Goal: Transaction & Acquisition: Obtain resource

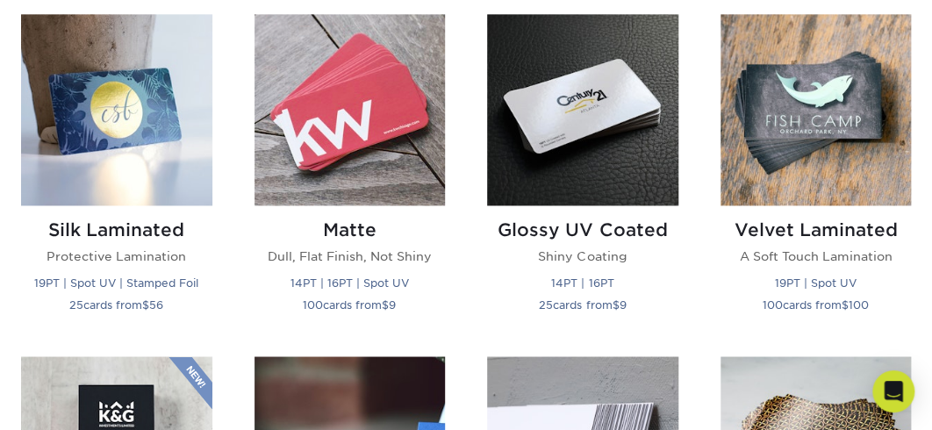
scroll to position [842, 0]
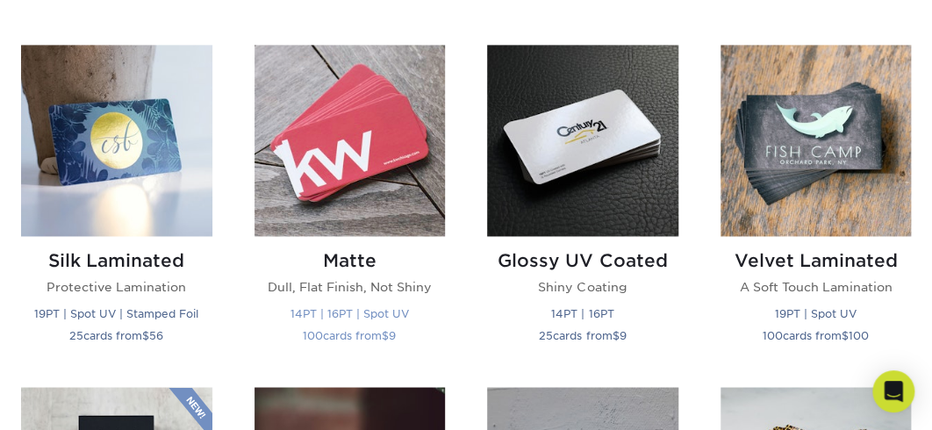
click at [362, 200] on img at bounding box center [349, 140] width 191 height 191
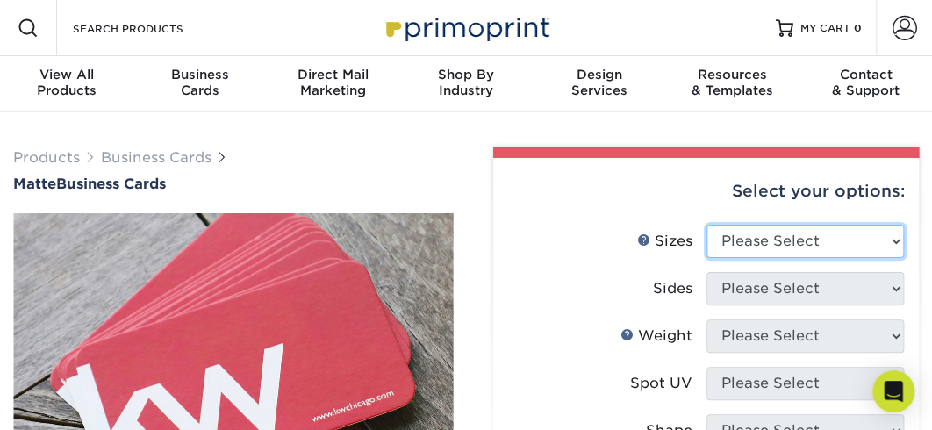
click at [895, 252] on select "Please Select 1.5" x 3.5" - Mini 1.75" x 3.5" - Mini 2" x 2" - Square 2" x 3" -…" at bounding box center [805, 241] width 198 height 33
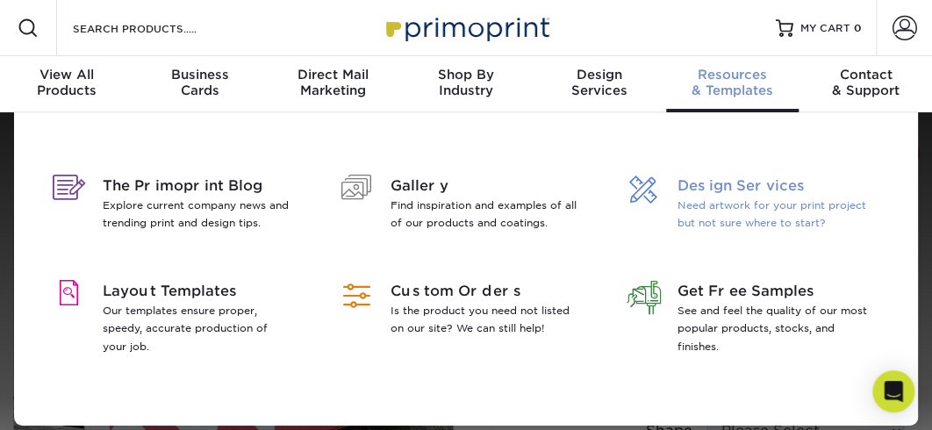
select select "2.00x3.50"
click at [706, 237] on select "Please Select 1.5" x 3.5" - Mini 1.75" x 3.5" - Mini 2" x 2" - Square 2" x 3" -…" at bounding box center [805, 241] width 198 height 33
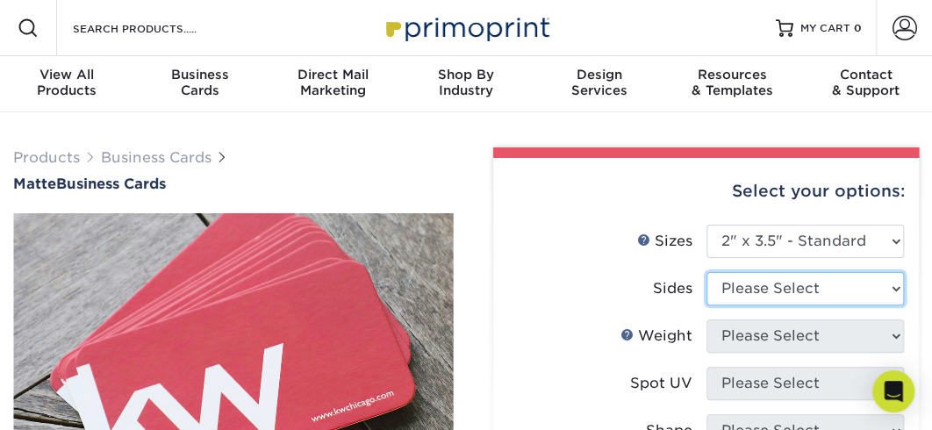
click at [892, 305] on select "Please Select Print Both Sides Print Front Only" at bounding box center [805, 288] width 198 height 33
select select "32d3c223-f82c-492b-b915-ba065a00862f"
click at [706, 287] on select "Please Select Print Both Sides Print Front Only" at bounding box center [805, 288] width 198 height 33
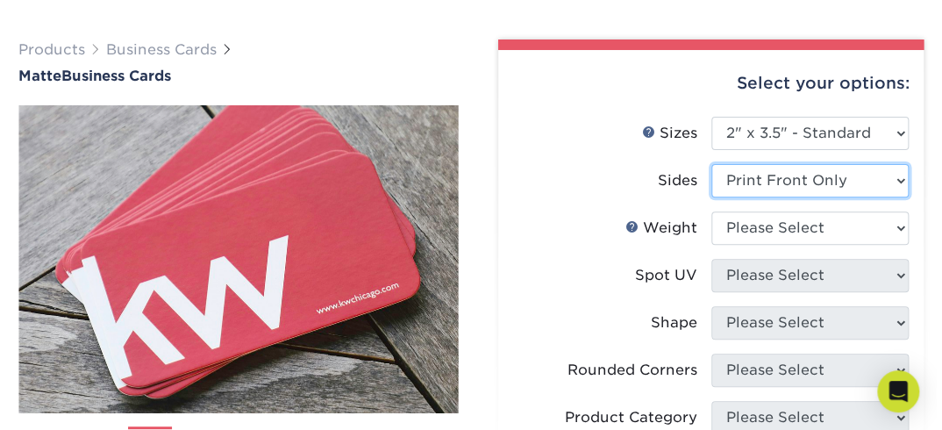
scroll to position [140, 0]
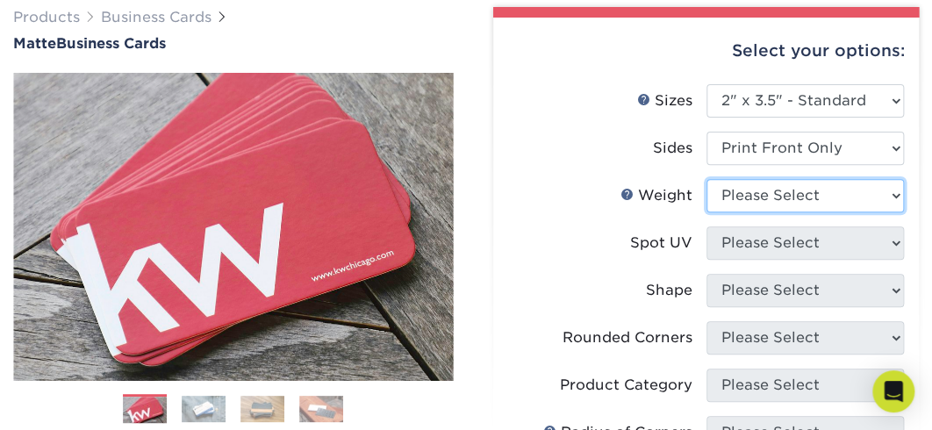
click at [895, 212] on select "Please Select 16PT 14PT" at bounding box center [805, 195] width 198 height 33
click at [626, 201] on link "Weight Help" at bounding box center [627, 194] width 14 height 14
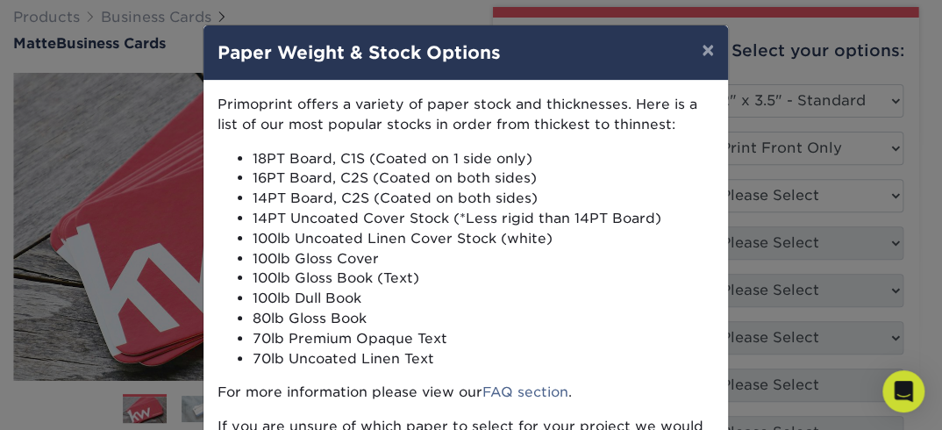
click at [132, 171] on div "× Paper Weight & Stock Options Primoprint offers a variety of paper stock and t…" at bounding box center [471, 215] width 942 height 430
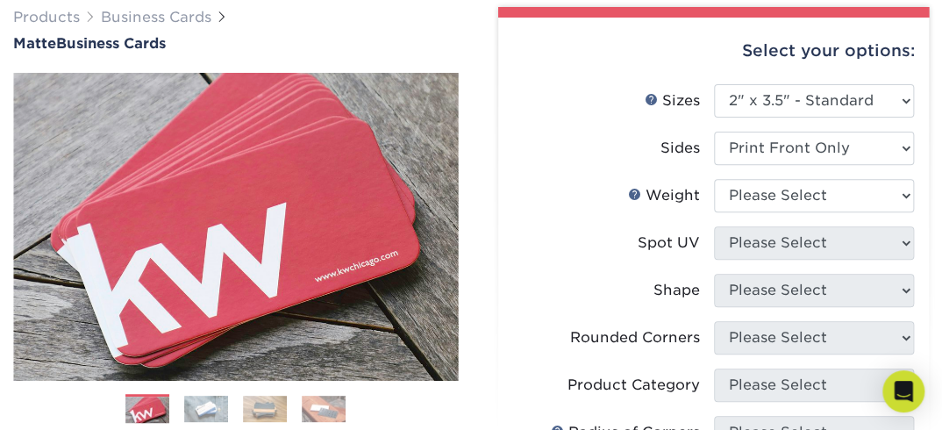
click at [132, 171] on img at bounding box center [235, 226] width 445 height 445
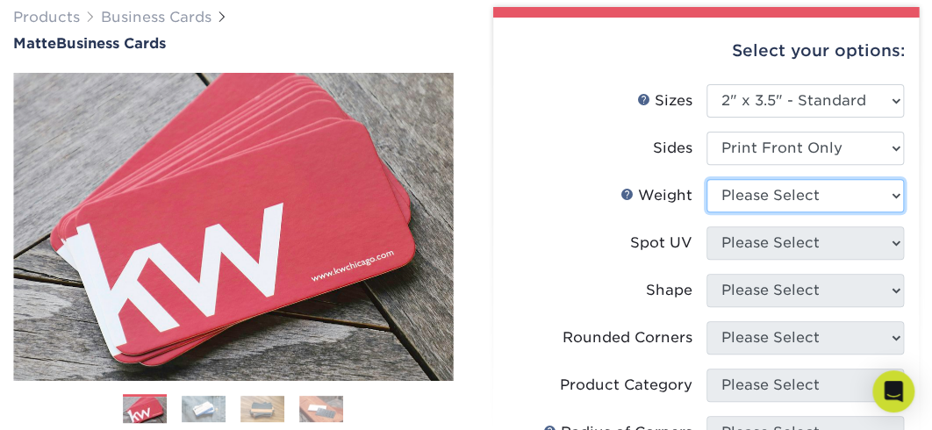
click at [894, 211] on select "Please Select 16PT 14PT" at bounding box center [805, 195] width 198 height 33
select select "16PT"
click at [706, 197] on select "Please Select 16PT 14PT" at bounding box center [805, 195] width 198 height 33
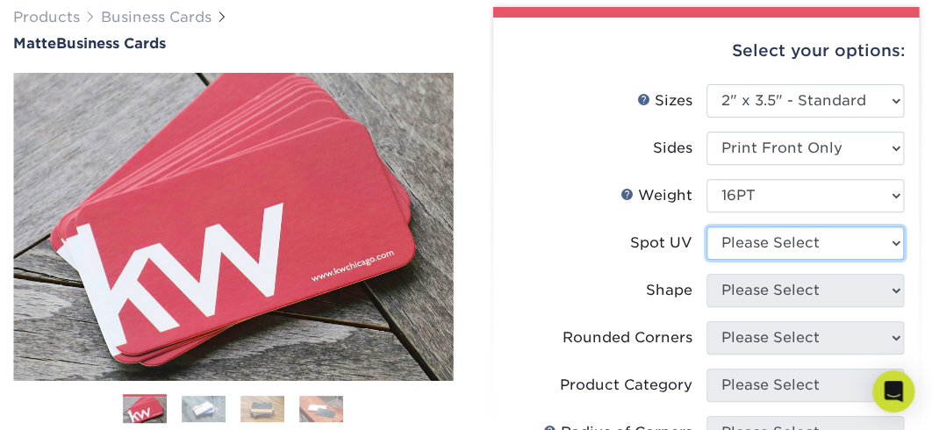
click at [893, 260] on select "Please Select No Spot UV Front Only" at bounding box center [805, 242] width 198 height 33
select select "3"
click at [706, 247] on select "Please Select No Spot UV Front Only" at bounding box center [805, 242] width 198 height 33
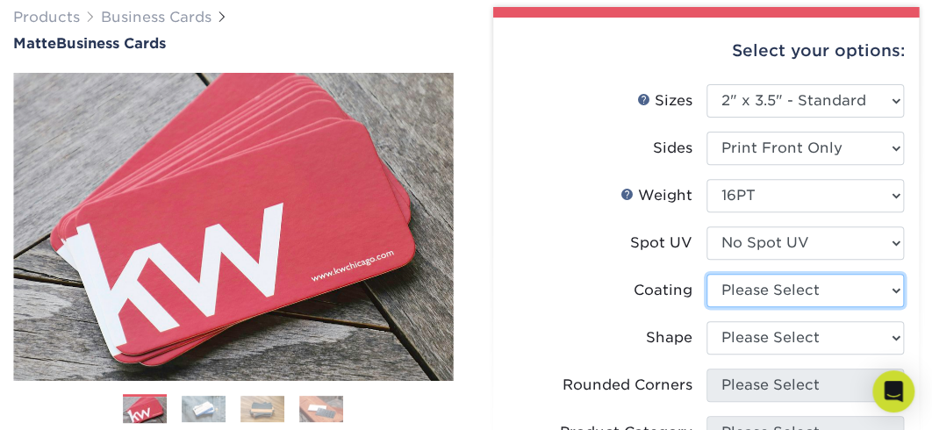
click at [890, 307] on select at bounding box center [805, 290] width 198 height 33
click at [895, 307] on select at bounding box center [805, 290] width 198 height 33
select select "121bb7b5-3b4d-429f-bd8d-bbf80e953313"
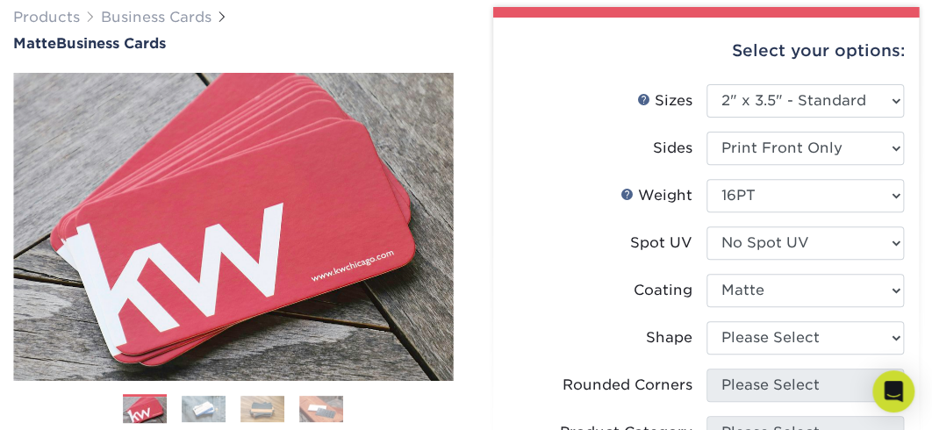
click at [706, 297] on select at bounding box center [805, 290] width 198 height 33
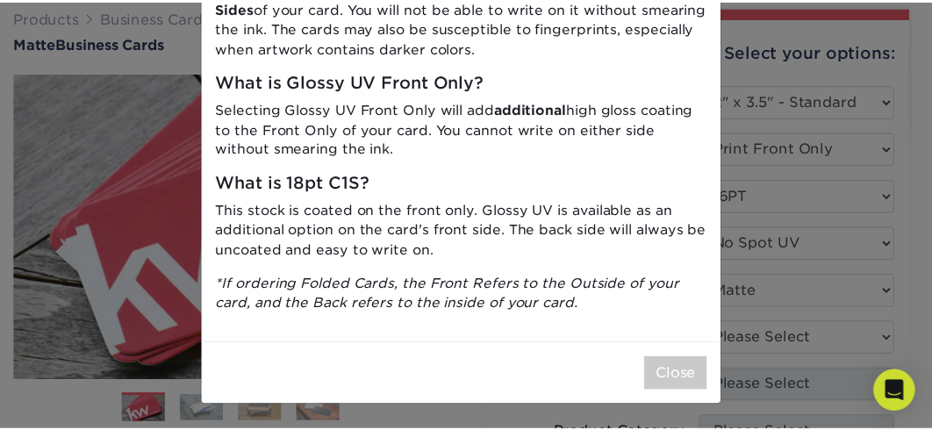
scroll to position [178, 0]
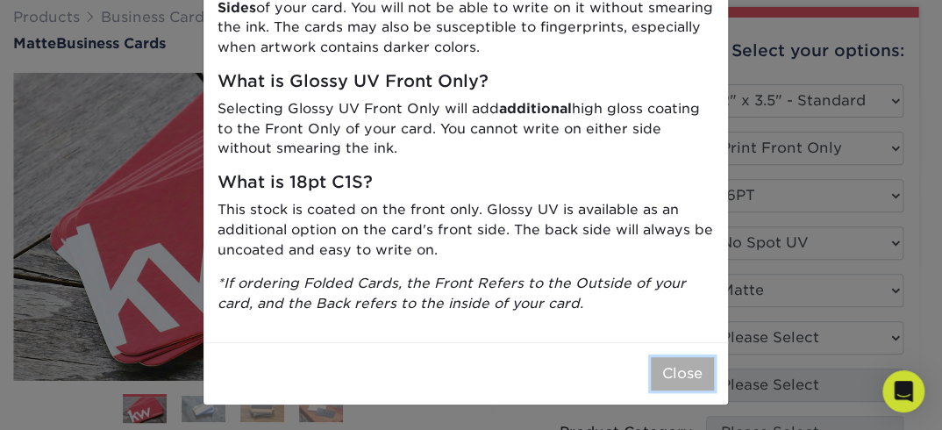
click at [651, 363] on button "Close" at bounding box center [682, 373] width 63 height 33
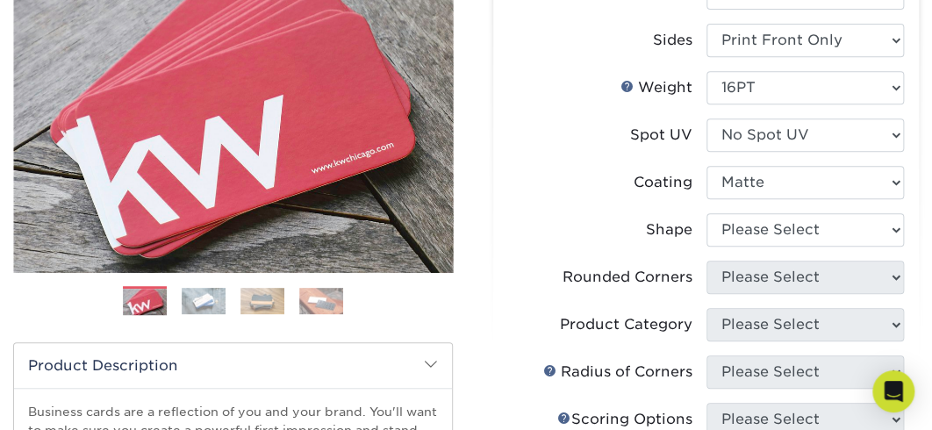
scroll to position [281, 0]
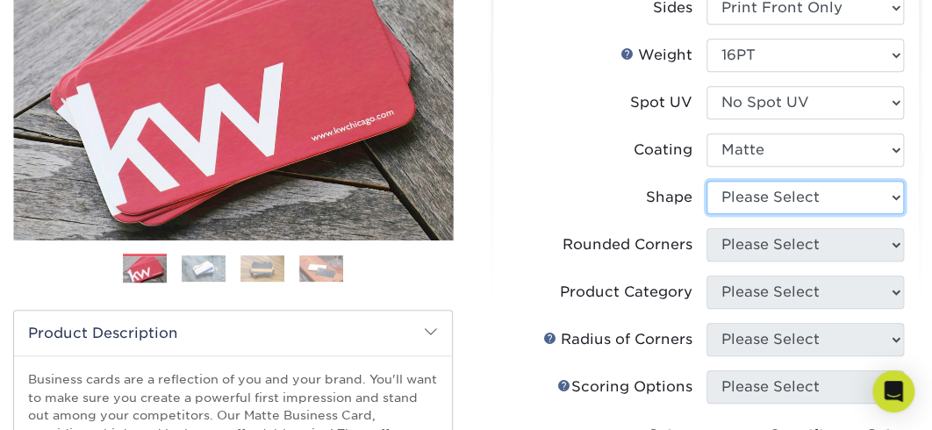
click at [894, 214] on select "Please Select Standard Oval" at bounding box center [805, 197] width 198 height 33
select select "standard"
click at [706, 207] on select "Please Select Standard Oval" at bounding box center [805, 197] width 198 height 33
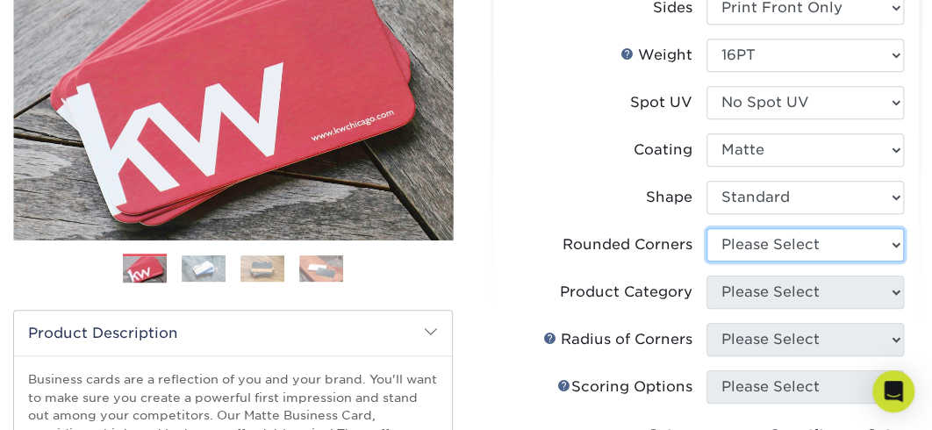
click at [895, 261] on select "Please Select Yes - Round 2 Corners Yes - Round 4 Corners No" at bounding box center [805, 244] width 198 height 33
select select "0"
click at [706, 258] on select "Please Select Yes - Round 2 Corners Yes - Round 4 Corners No" at bounding box center [805, 244] width 198 height 33
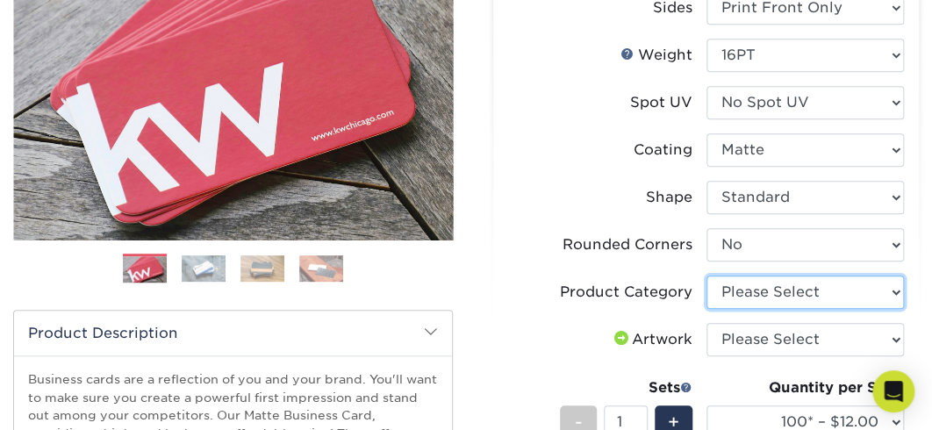
click at [895, 309] on select "Please Select Business Cards" at bounding box center [805, 292] width 198 height 33
select select "3b5148f1-0588-4f88-a218-97bcfdce65c1"
click at [706, 308] on select "Please Select Business Cards" at bounding box center [805, 292] width 198 height 33
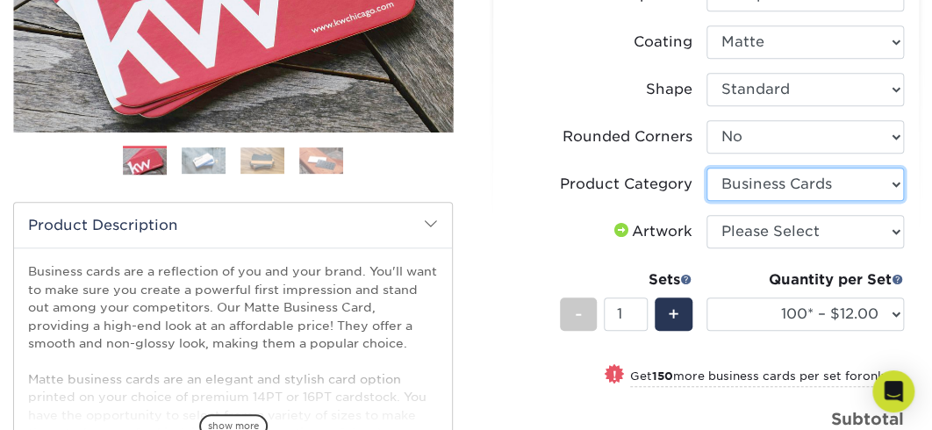
scroll to position [421, 0]
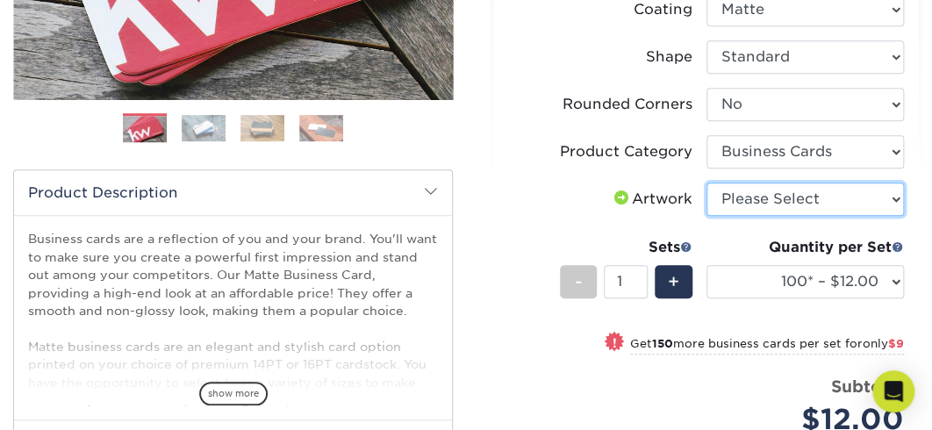
click at [898, 216] on select "Please Select I will upload files I need a design - $100" at bounding box center [805, 199] width 198 height 33
click at [611, 204] on span at bounding box center [621, 197] width 21 height 14
click at [666, 210] on div "Artwork" at bounding box center [652, 199] width 82 height 21
click at [665, 210] on div "Artwork" at bounding box center [652, 199] width 82 height 21
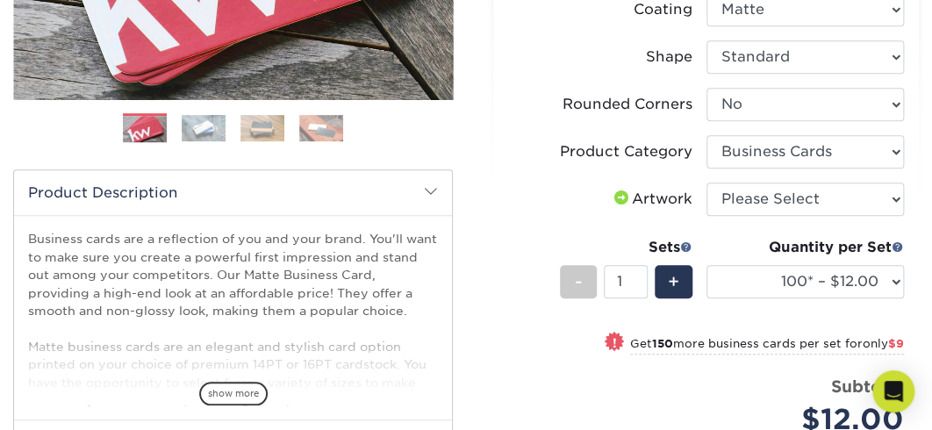
click at [906, 235] on div "Select your options: Sizes Help Sizes Please Select 1.5" x 3.5" - Mini 1.75" x …" at bounding box center [706, 212] width 426 height 950
click at [892, 216] on select "Please Select I will upload files I need a design - $100" at bounding box center [805, 199] width 198 height 33
select select "upload"
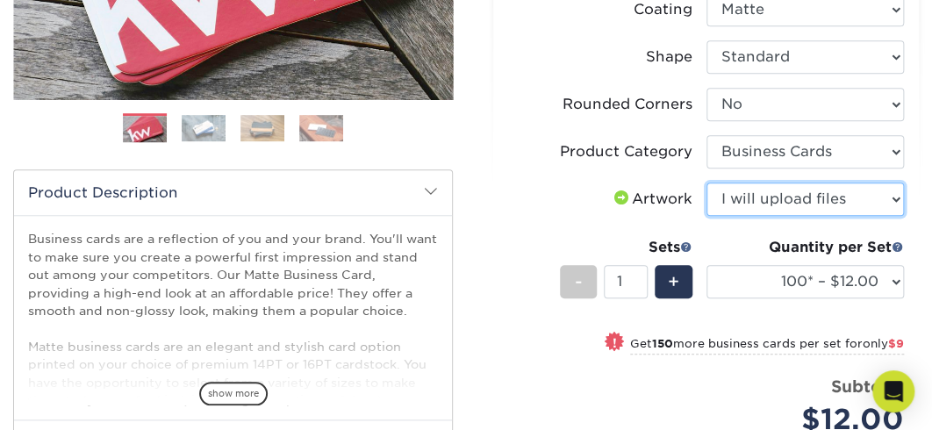
click at [706, 216] on select "Please Select I will upload files I need a design - $100" at bounding box center [805, 199] width 198 height 33
click at [896, 253] on span at bounding box center [898, 246] width 12 height 12
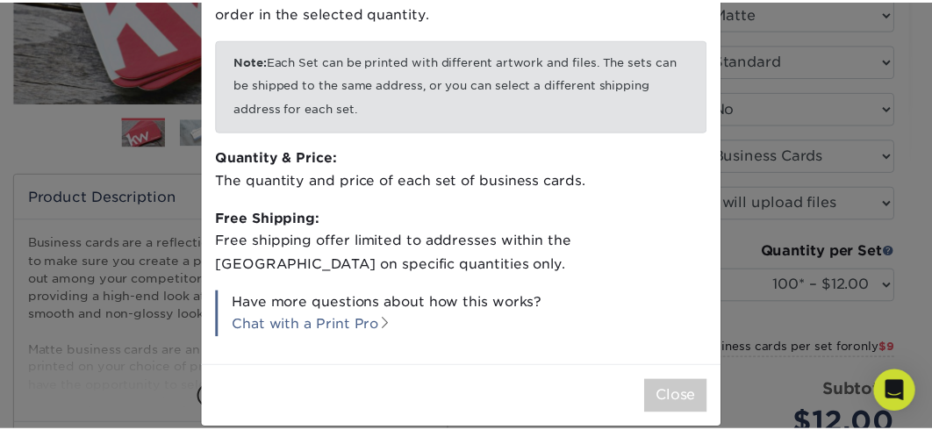
scroll to position [197, 0]
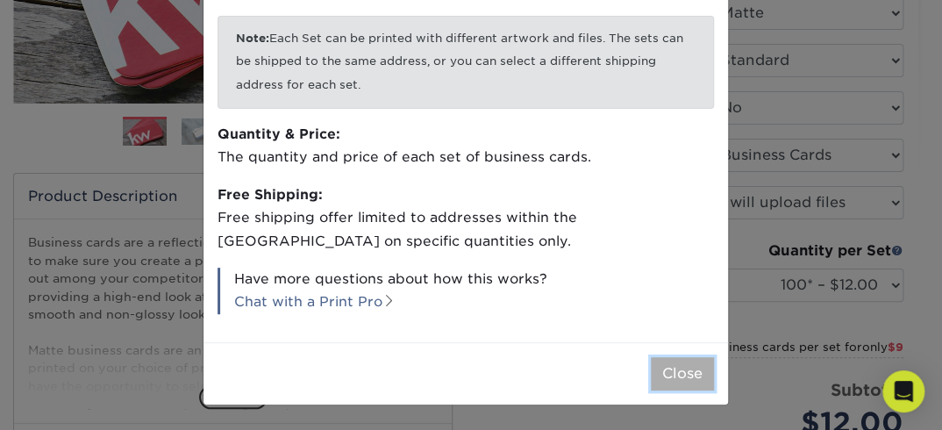
click at [687, 372] on button "Close" at bounding box center [682, 373] width 63 height 33
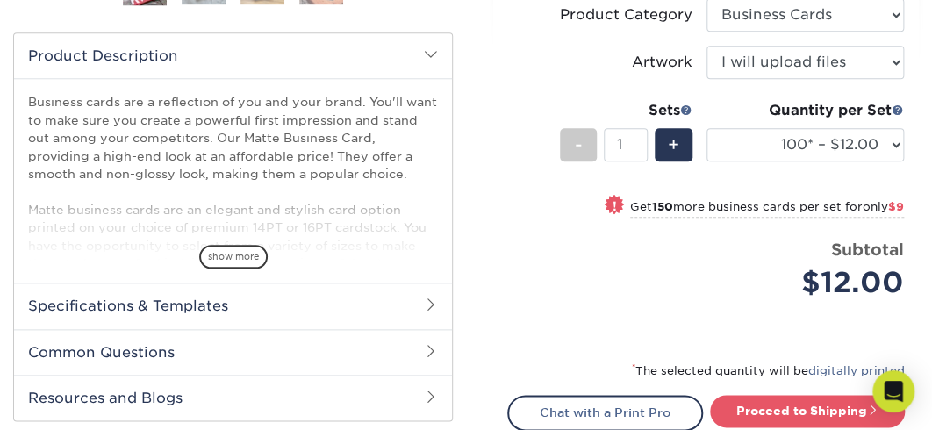
scroll to position [418, 0]
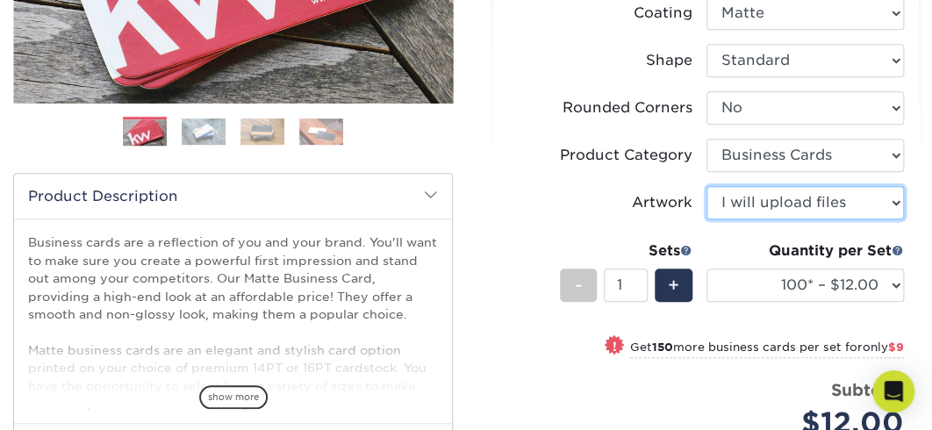
click at [895, 219] on select "Please Select I will upload files I need a design - $100" at bounding box center [805, 202] width 198 height 33
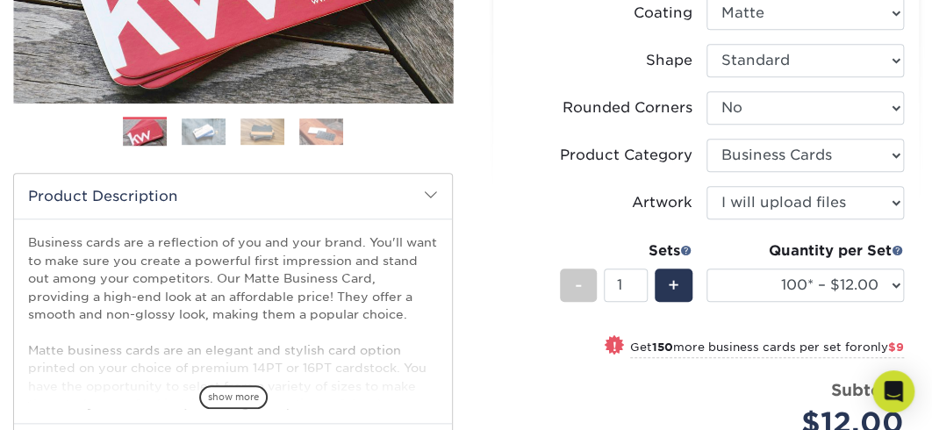
click at [670, 213] on div "Artwork" at bounding box center [662, 202] width 61 height 21
click at [529, 219] on label "Artwork" at bounding box center [607, 202] width 198 height 33
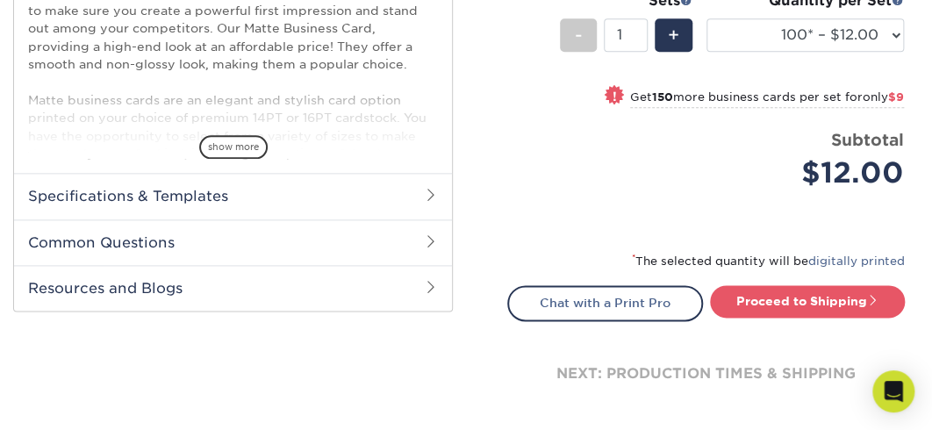
scroll to position [698, 0]
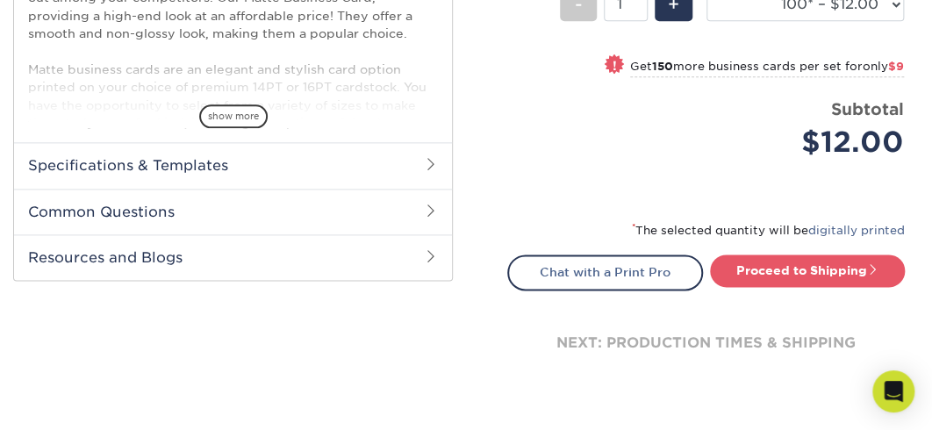
click at [247, 142] on div "Business cards are a reflection of you and your brand. You'll want to make sure…" at bounding box center [233, 40] width 438 height 204
click at [244, 128] on span "show more" at bounding box center [233, 116] width 68 height 24
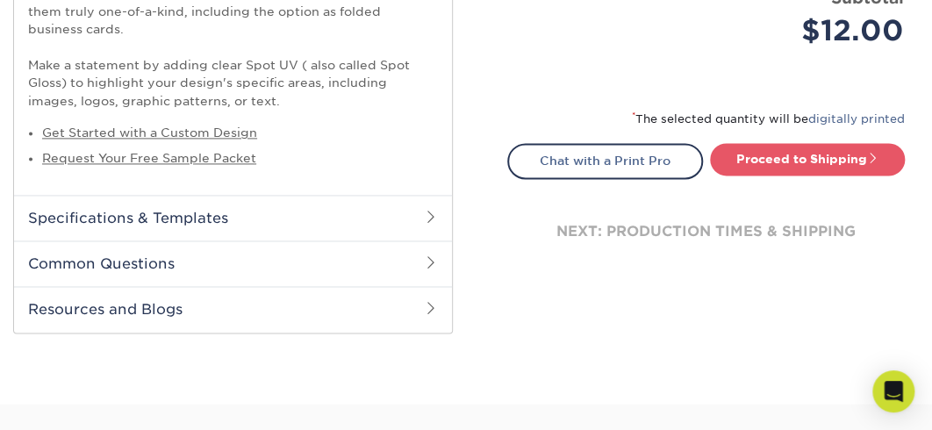
scroll to position [839, 0]
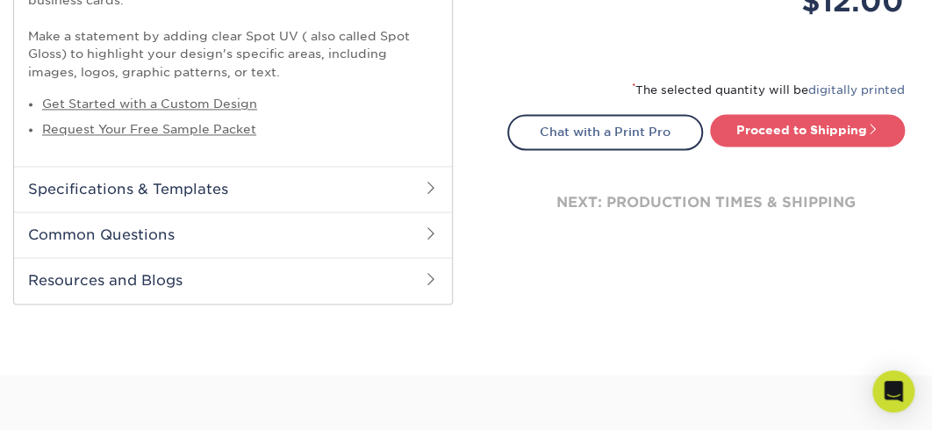
click at [426, 195] on span at bounding box center [431, 188] width 14 height 14
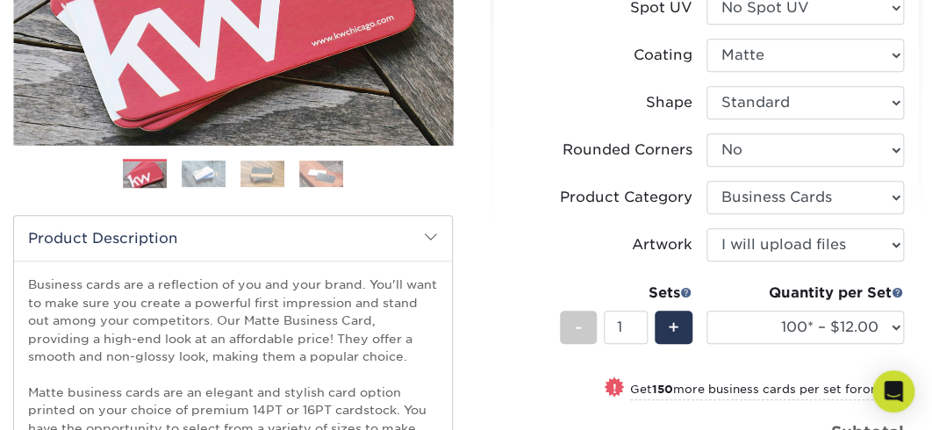
scroll to position [277, 0]
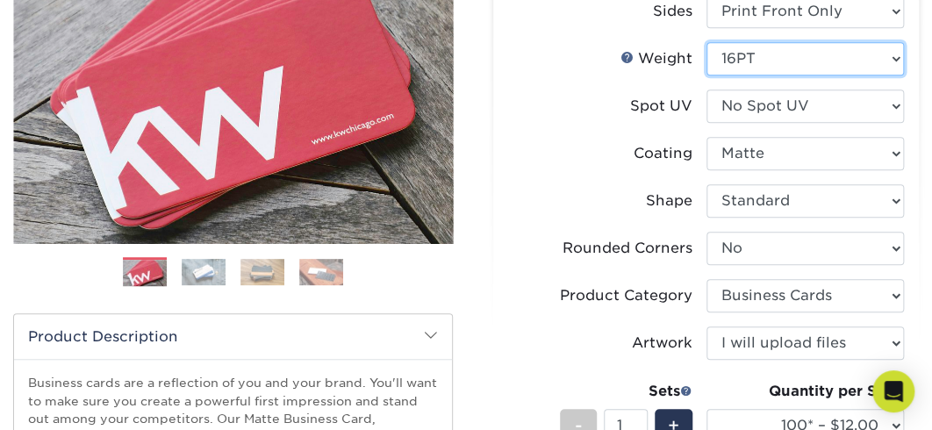
click at [895, 75] on select "Please Select 16PT 14PT" at bounding box center [805, 58] width 198 height 33
select select "14PT"
click at [706, 60] on select "Please Select 16PT 14PT" at bounding box center [805, 58] width 198 height 33
select select "-1"
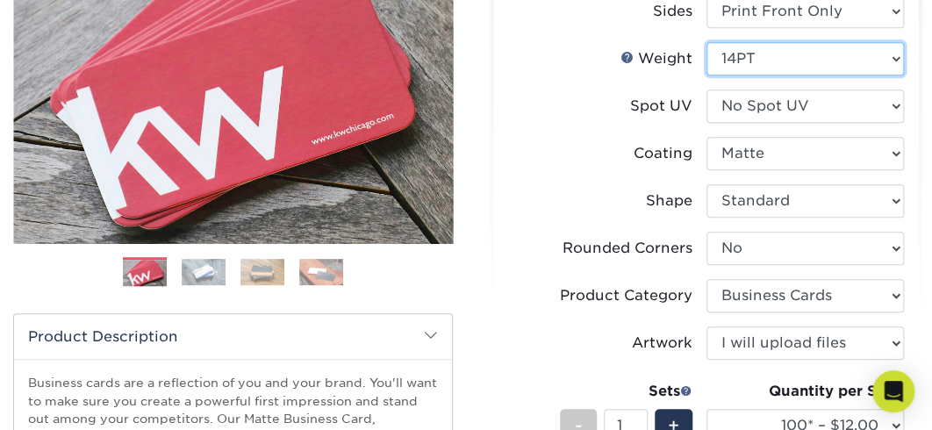
select select
select select "-1"
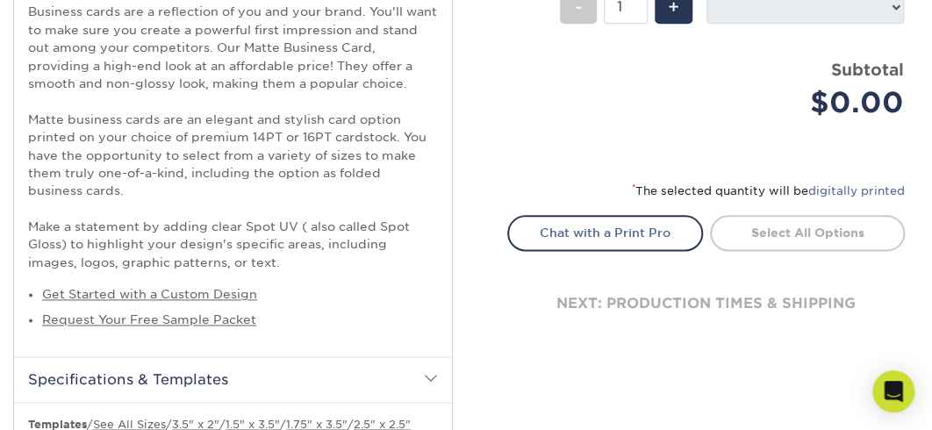
scroll to position [698, 0]
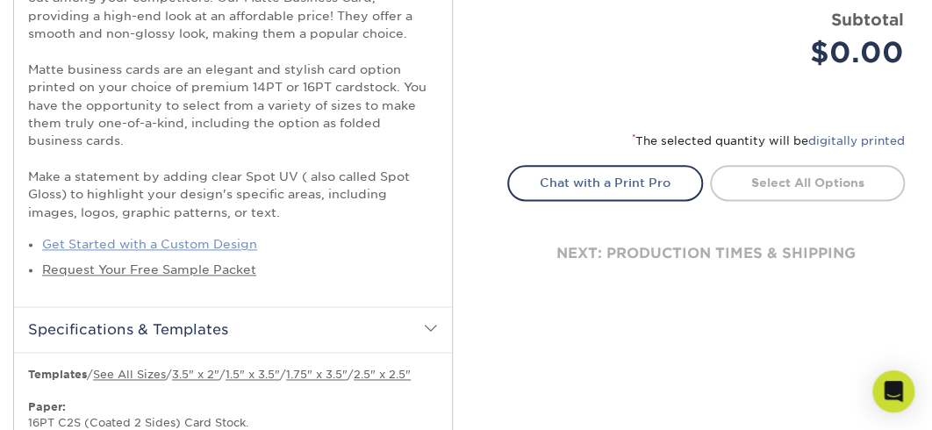
click at [140, 251] on link "Get Started with a Custom Design" at bounding box center [149, 244] width 215 height 14
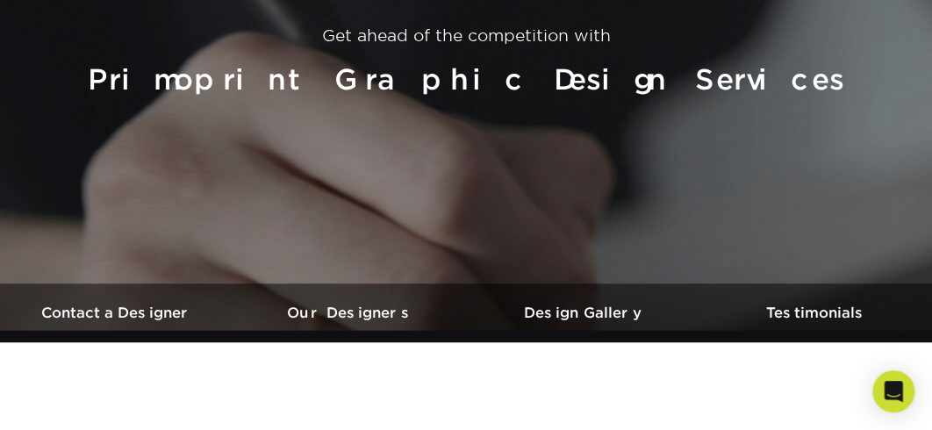
scroll to position [281, 0]
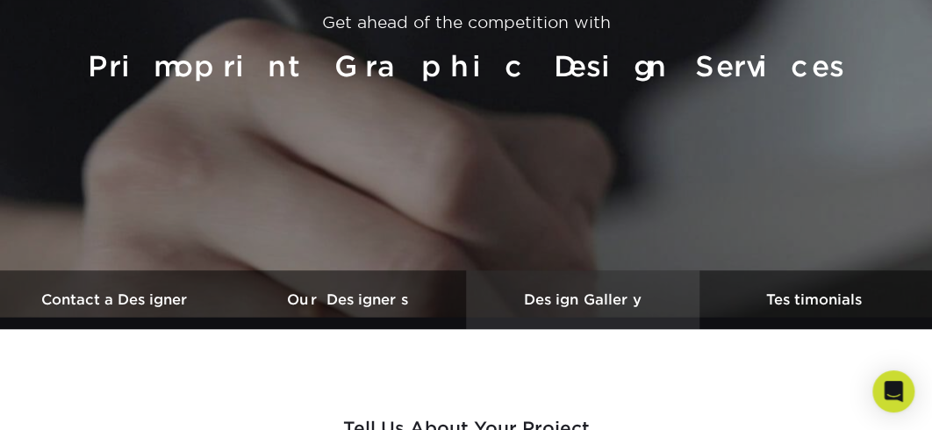
click at [618, 288] on link "Design Gallery" at bounding box center [582, 299] width 233 height 59
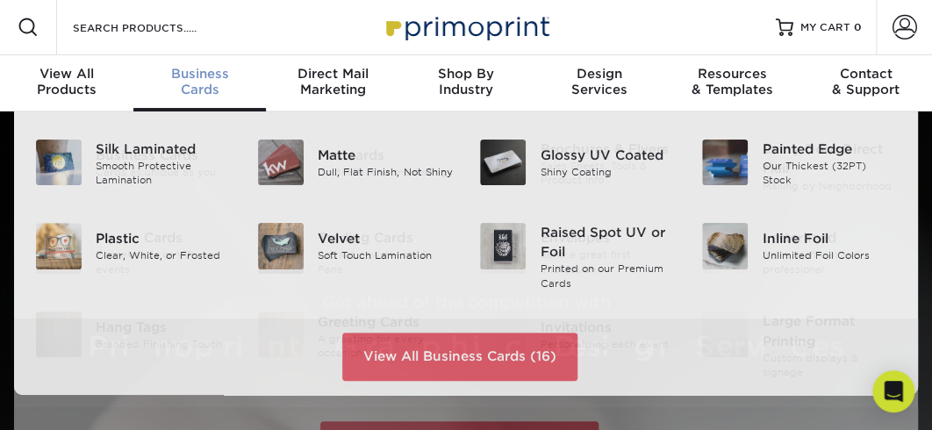
scroll to position [2, 0]
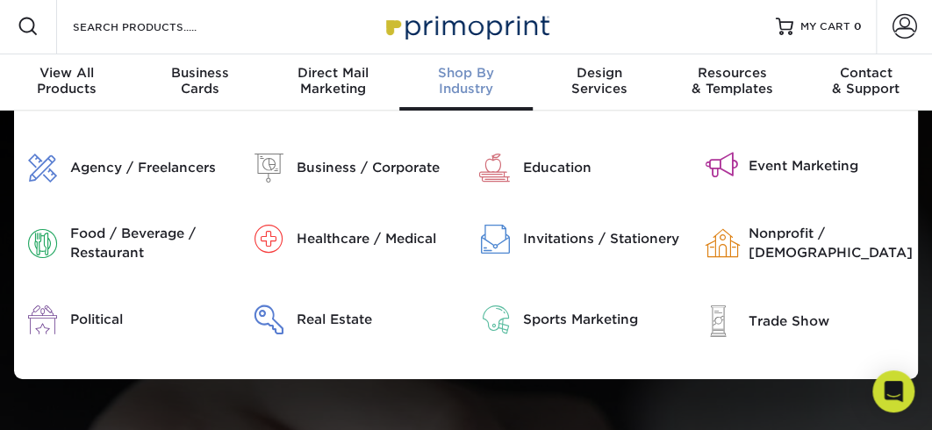
click at [471, 81] on span "Shop By" at bounding box center [465, 73] width 133 height 16
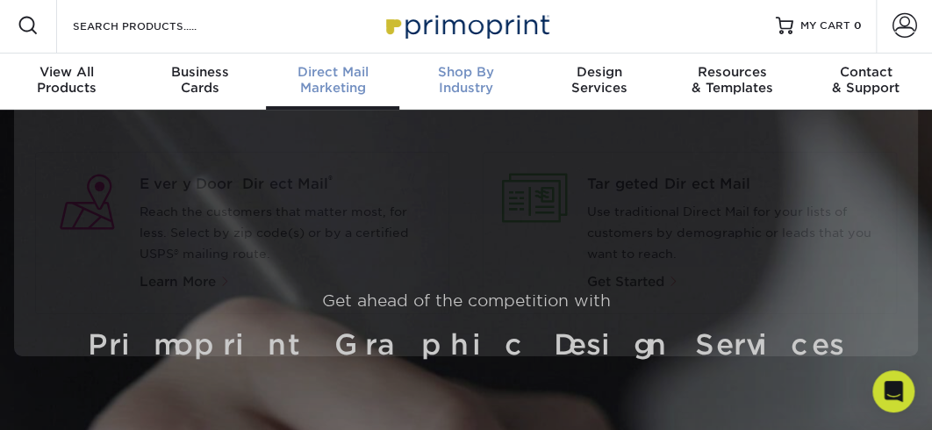
scroll to position [4, 0]
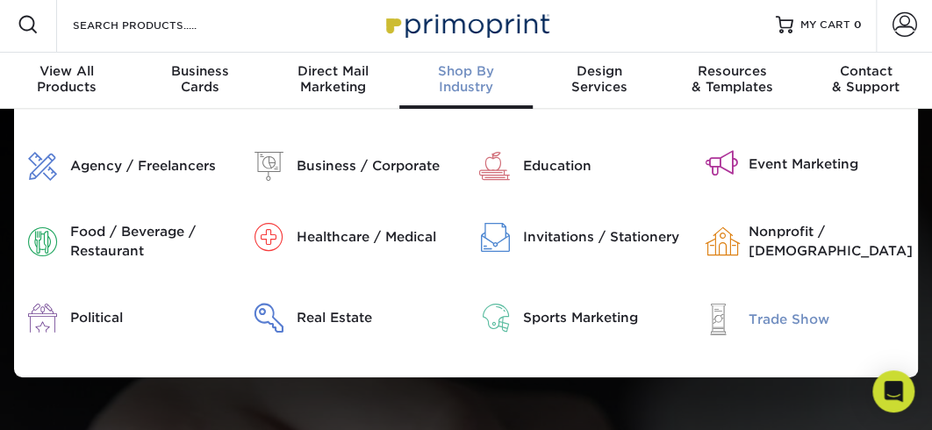
click at [737, 335] on div at bounding box center [720, 319] width 56 height 32
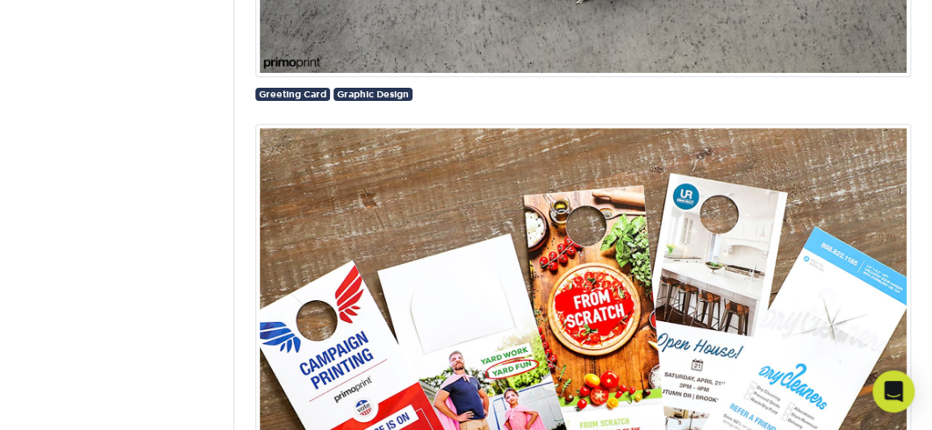
scroll to position [44366, 0]
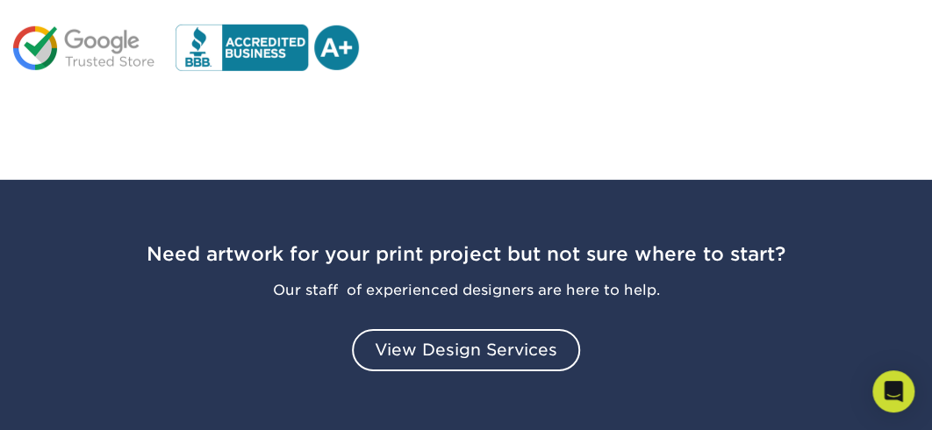
scroll to position [2106, 0]
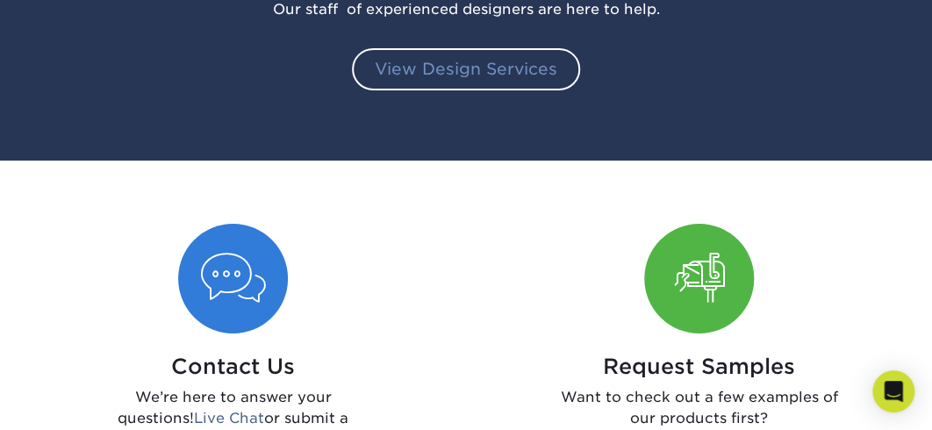
click at [455, 90] on link "View Design Services" at bounding box center [466, 69] width 228 height 42
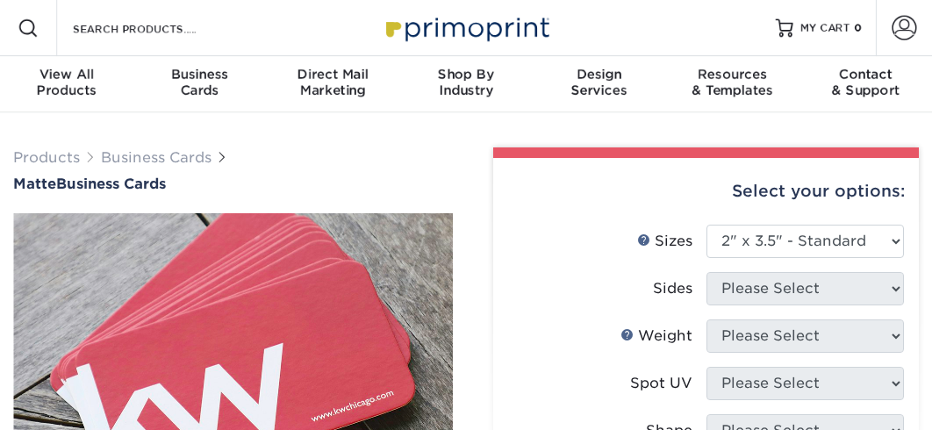
select select "2.00x3.50"
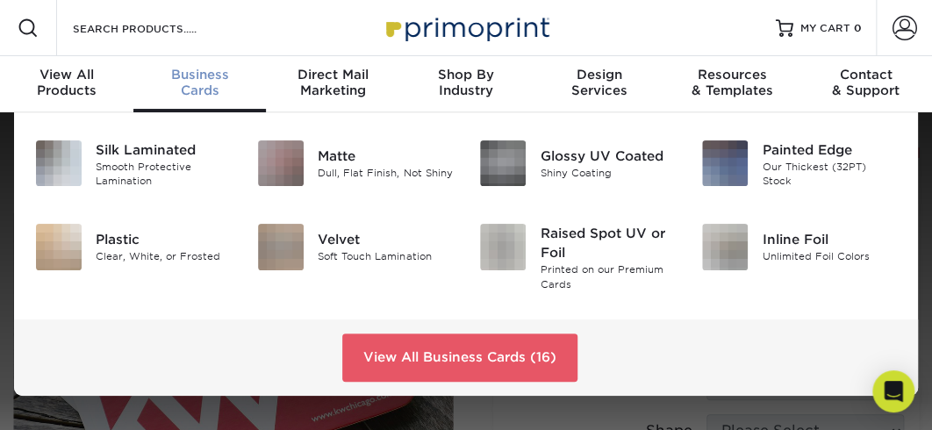
scroll to position [1, 0]
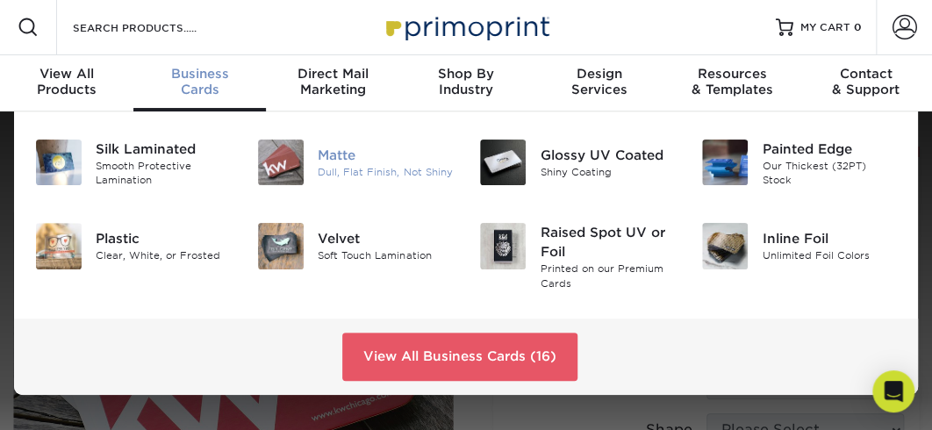
click at [319, 172] on div "Dull, Flat Finish, Not Shiny" at bounding box center [385, 172] width 135 height 15
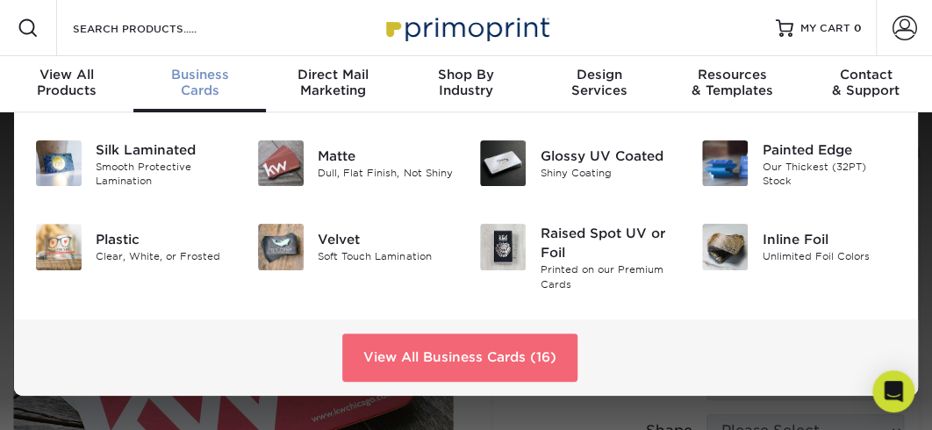
click at [501, 381] on link "View All Business Cards (16)" at bounding box center [459, 356] width 235 height 47
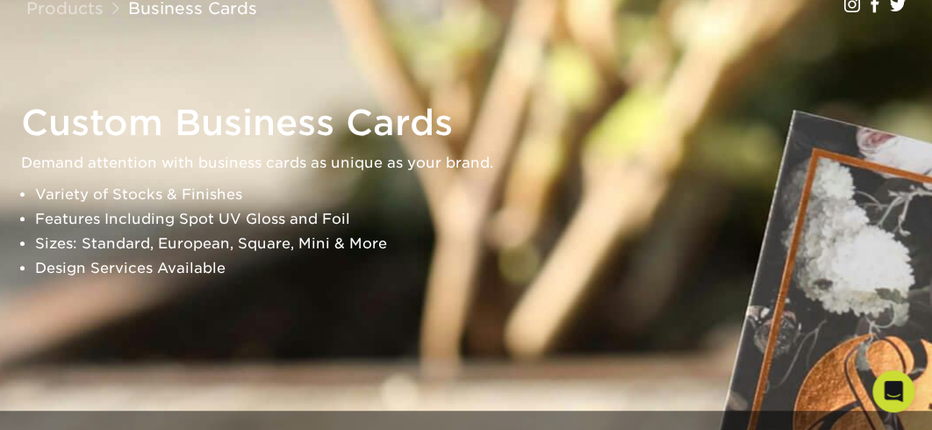
scroll to position [281, 0]
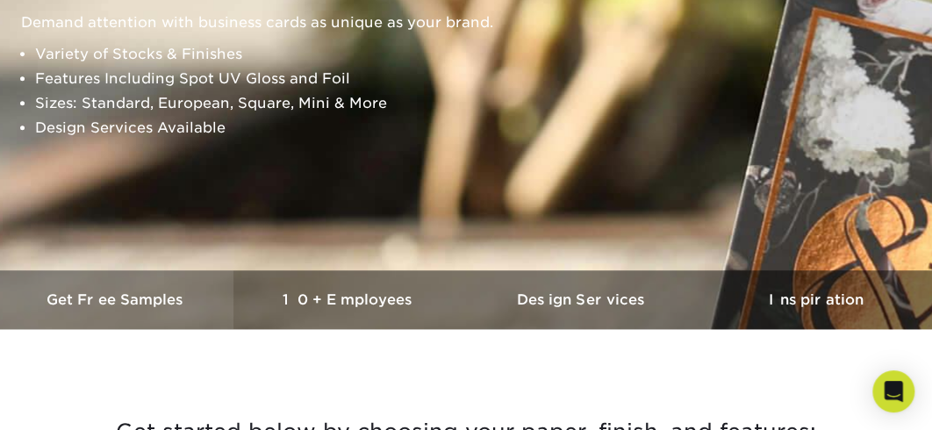
click at [155, 302] on h3 "Get Free Samples" at bounding box center [116, 299] width 233 height 17
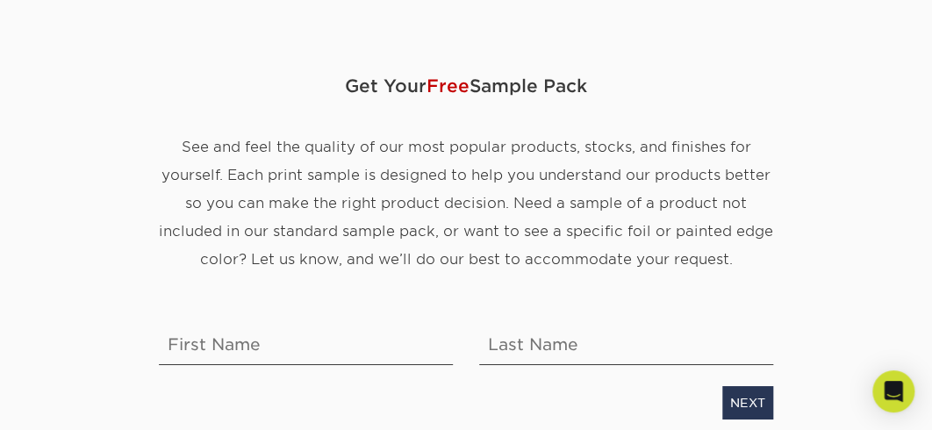
scroll to position [281, 0]
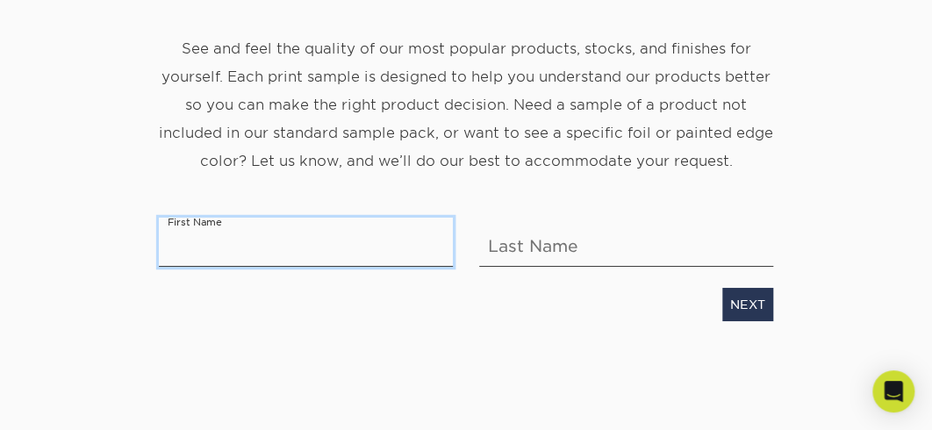
click at [234, 266] on input "text" at bounding box center [306, 241] width 294 height 49
type input "Christopher"
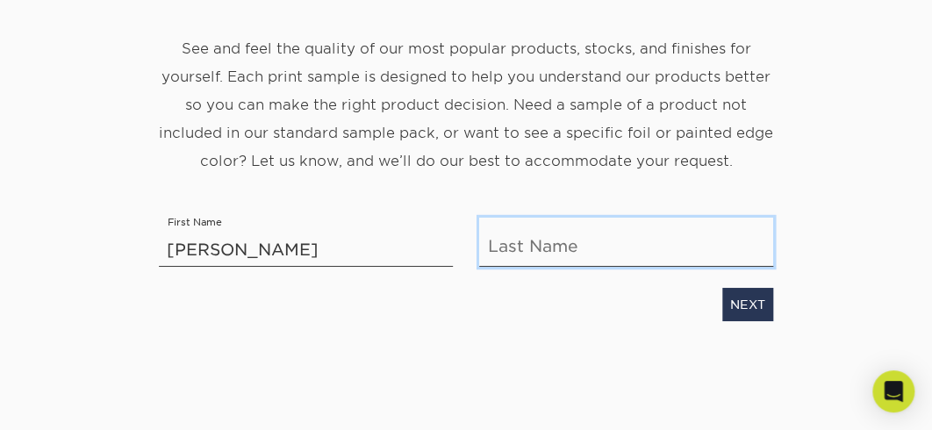
type input "Cooper"
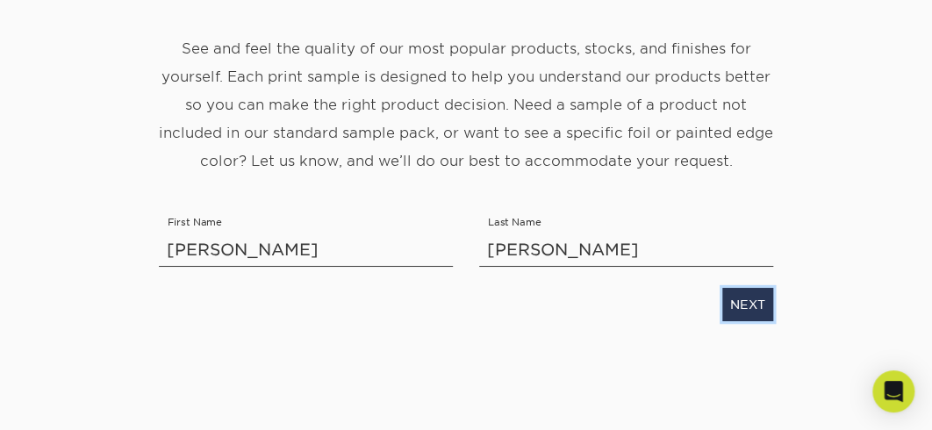
click at [731, 320] on link "NEXT" at bounding box center [747, 303] width 51 height 33
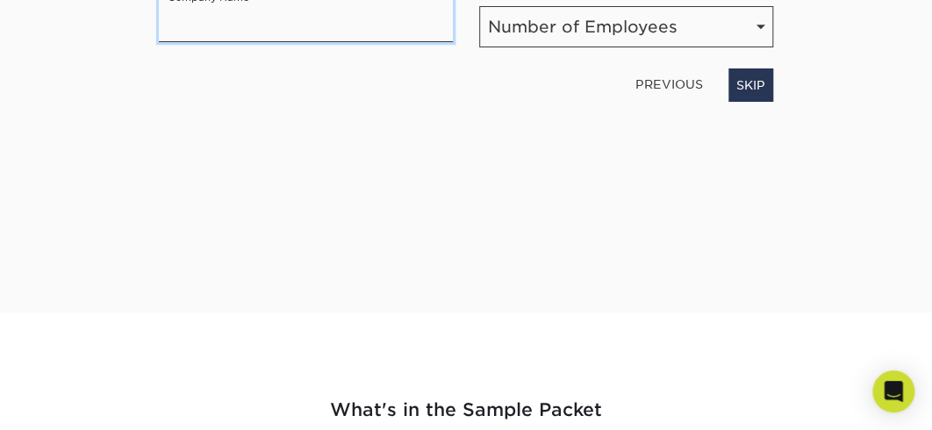
scroll to position [261, 0]
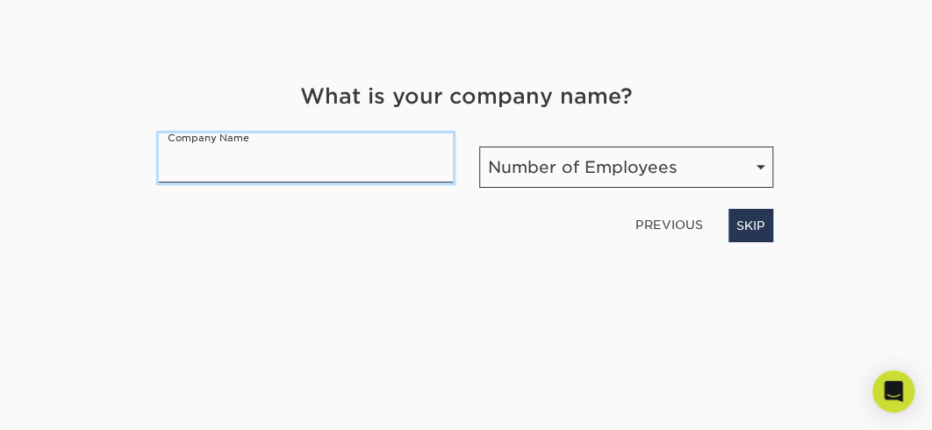
click at [195, 178] on input "text" at bounding box center [306, 157] width 294 height 49
type input "home Services"
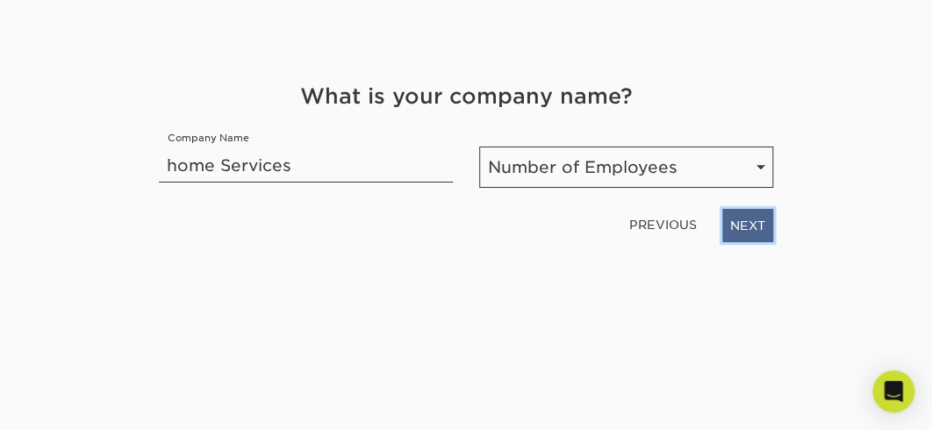
click at [741, 241] on link "NEXT" at bounding box center [747, 224] width 51 height 33
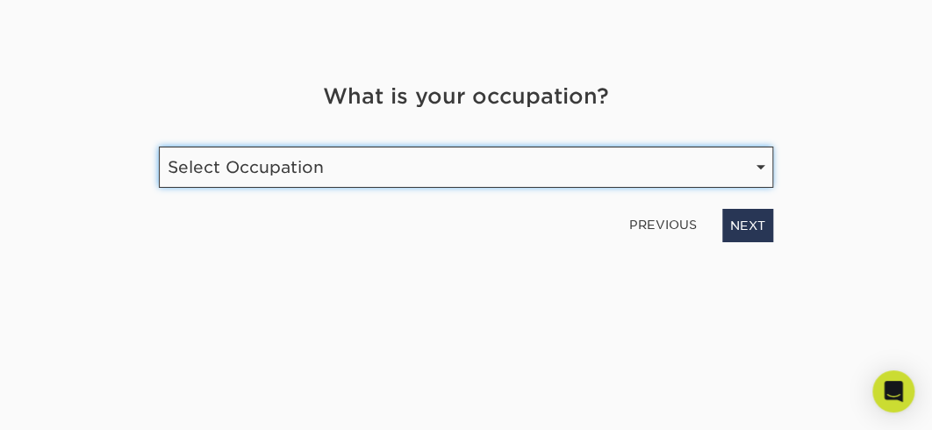
click at [759, 179] on select "Select Occupation Agency Automotive Blogger Cleaning Services Construction Educ…" at bounding box center [466, 166] width 614 height 41
select select "Construction"
click at [159, 155] on select "Select Occupation Agency Automotive Blogger Cleaning Services Construction Educ…" at bounding box center [466, 166] width 614 height 41
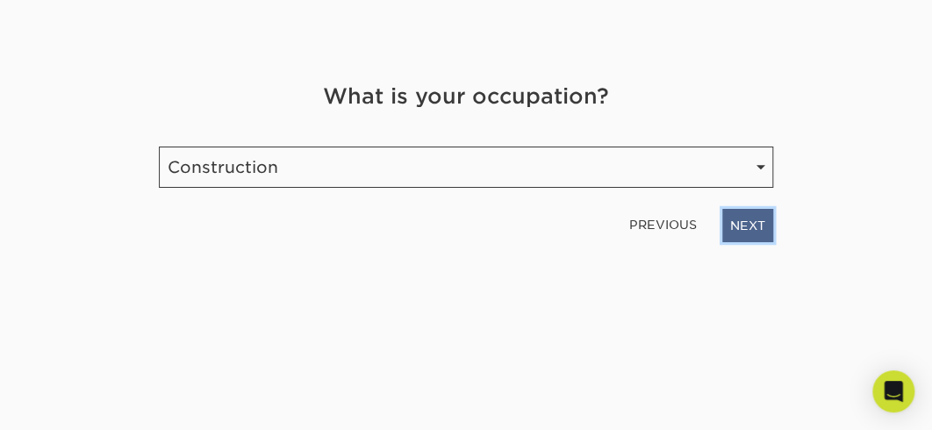
click at [747, 240] on link "NEXT" at bounding box center [747, 224] width 51 height 33
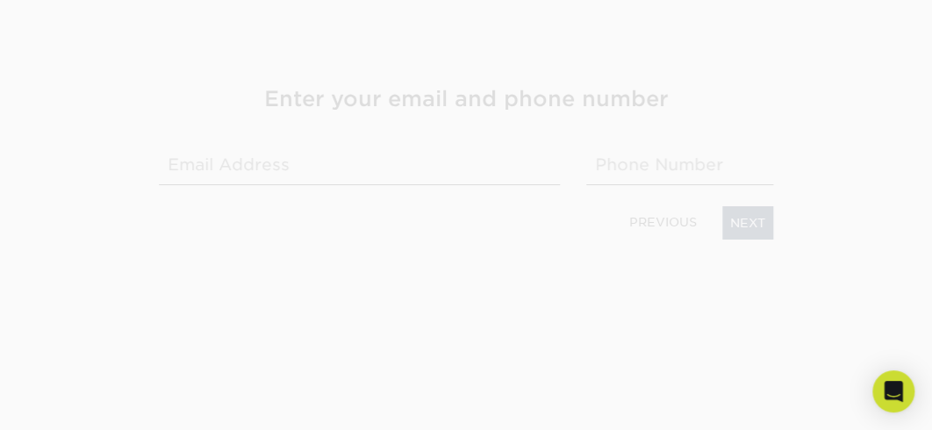
scroll to position [263, 0]
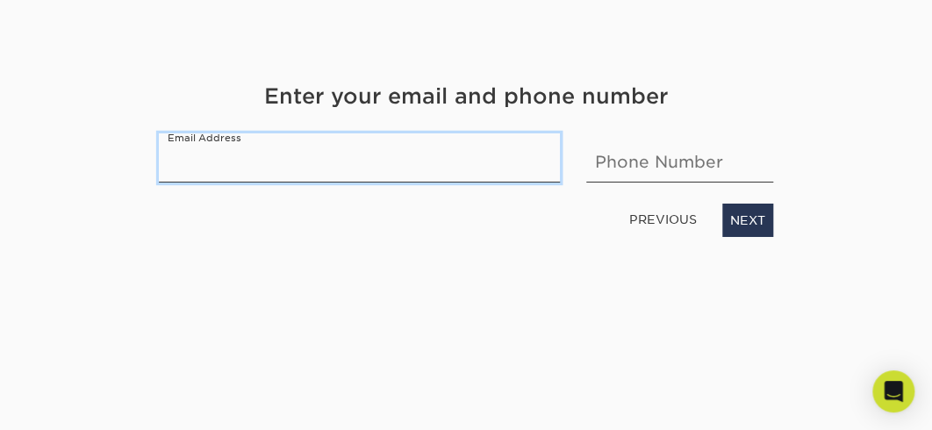
click at [186, 158] on input "email" at bounding box center [359, 157] width 401 height 49
type input "crs.coop@yahoo.com"
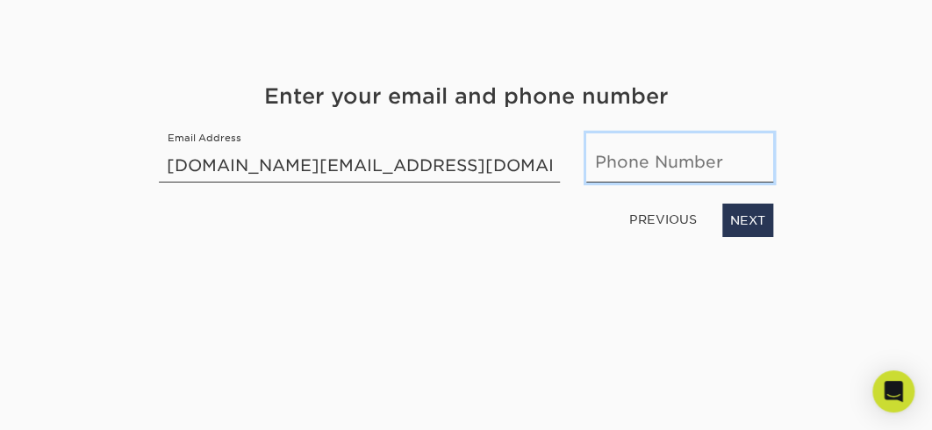
type input "7028751859"
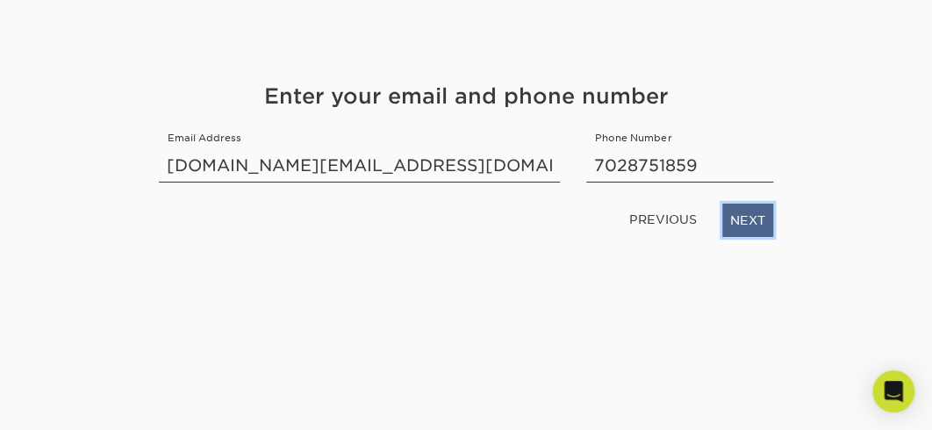
click at [745, 217] on link "NEXT" at bounding box center [747, 219] width 51 height 33
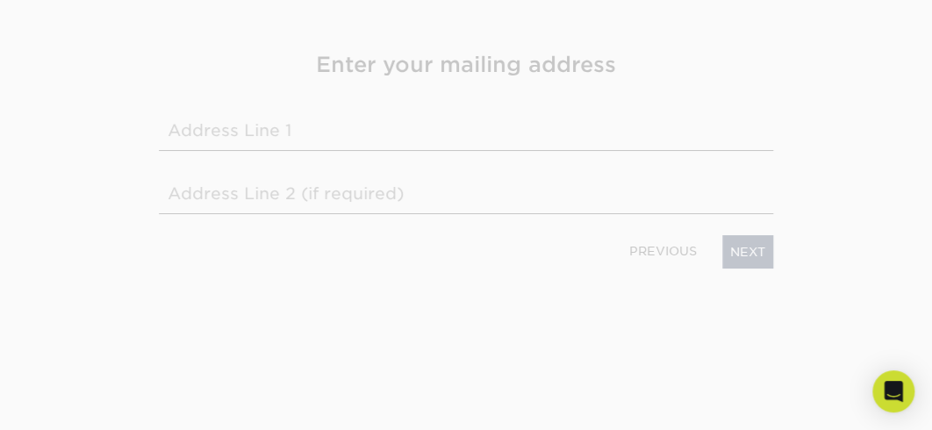
scroll to position [231, 0]
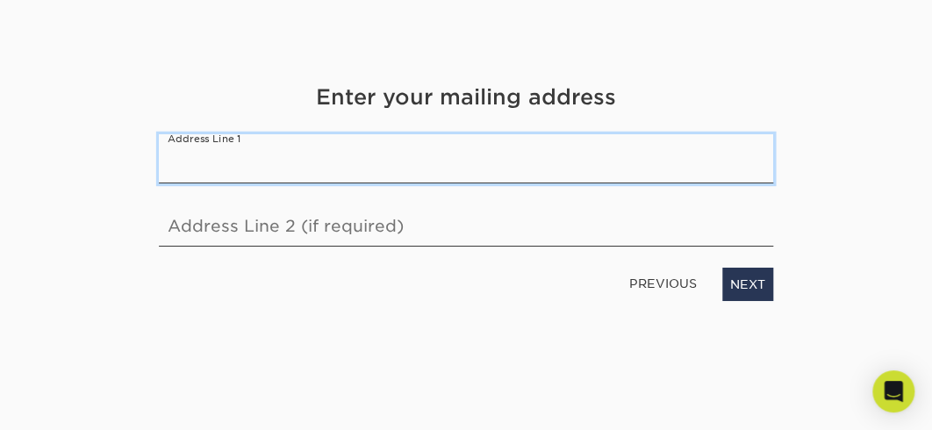
click at [215, 168] on input "text" at bounding box center [466, 157] width 614 height 49
type input "2075 Bledsoe LN."
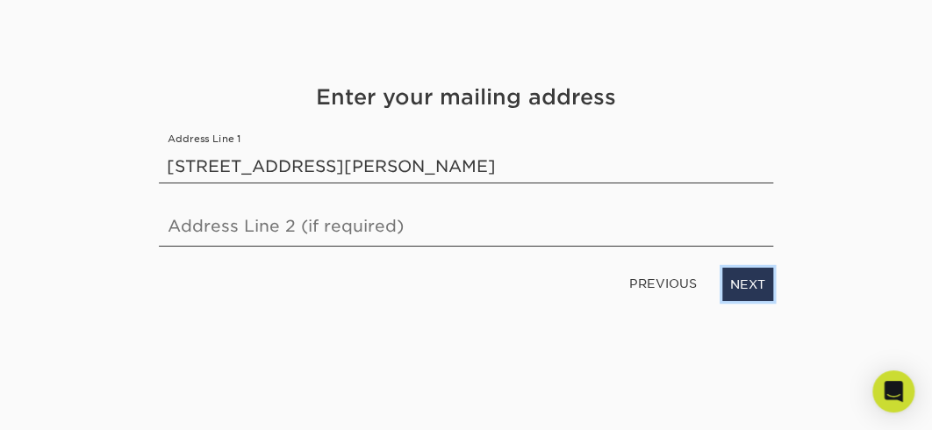
click at [740, 300] on link "NEXT" at bounding box center [747, 283] width 51 height 33
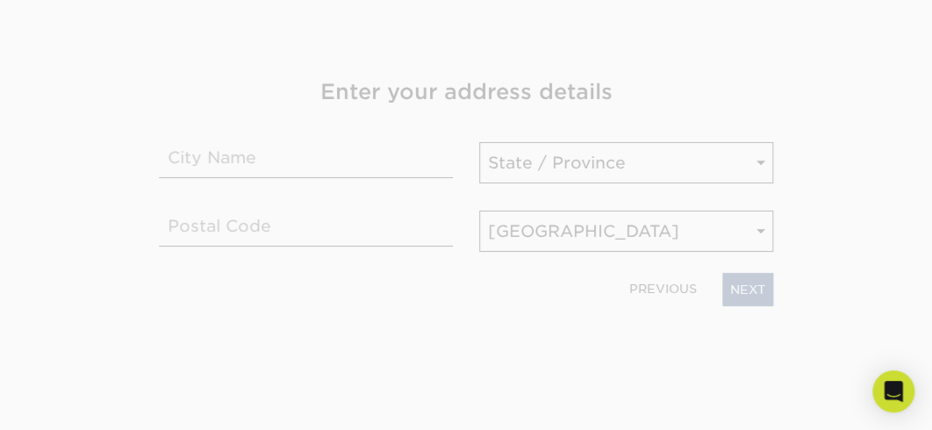
scroll to position [226, 0]
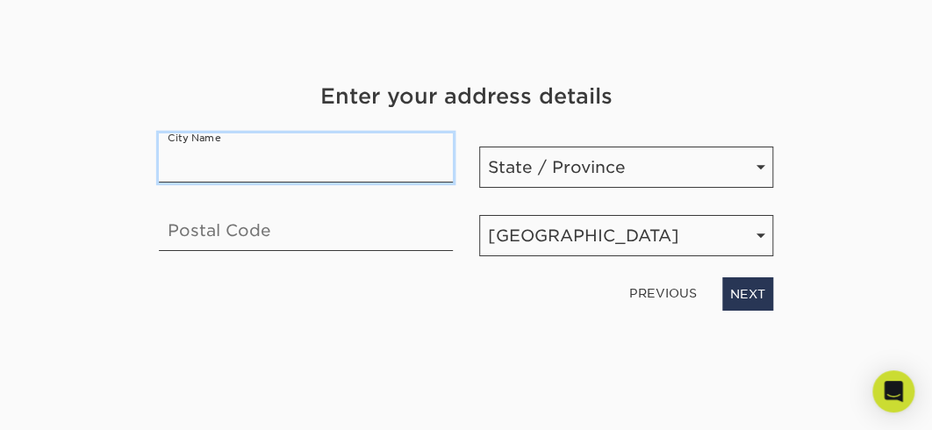
click at [203, 166] on input "text" at bounding box center [306, 157] width 294 height 49
type input "Las Vegas"
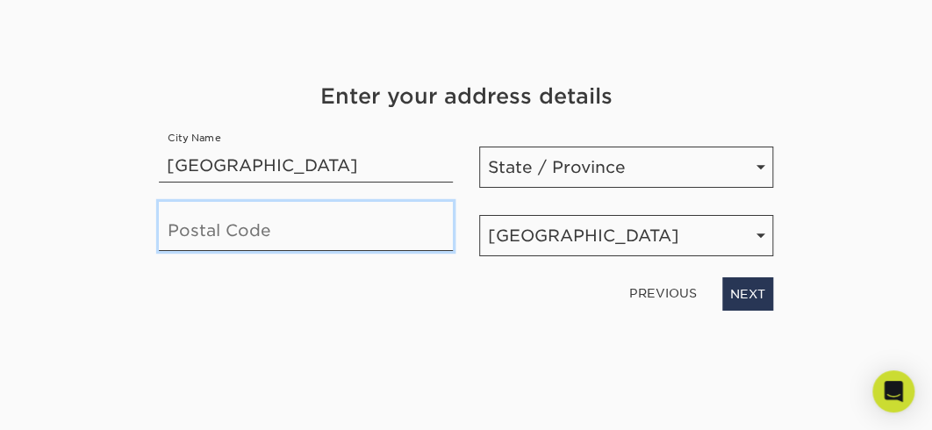
type input "89156"
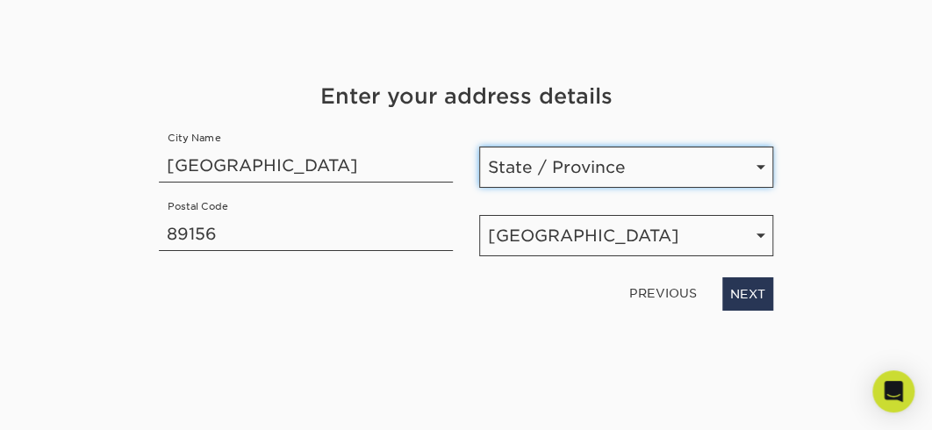
click at [762, 177] on select "State / Province Alabama Alaska Arizona Arkansas California Colorado Connecticu…" at bounding box center [626, 166] width 294 height 41
select select "NV"
click at [479, 155] on select "State / Province Alabama Alaska Arizona Arkansas California Colorado Connecticu…" at bounding box center [626, 166] width 294 height 41
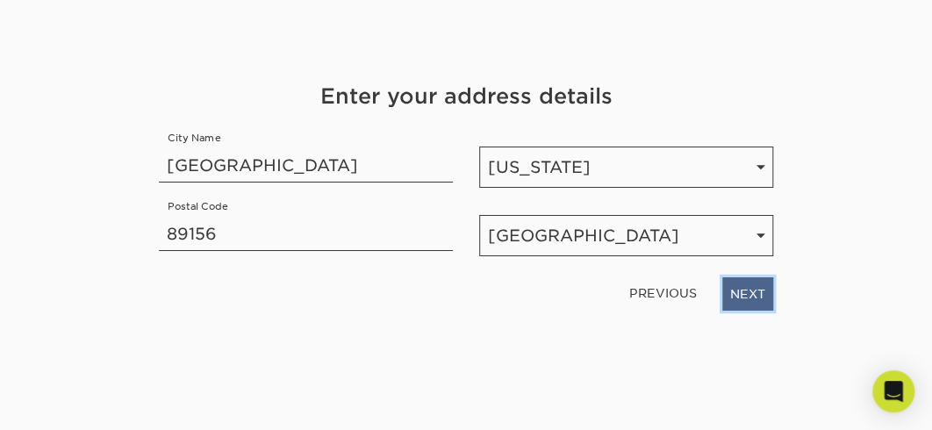
click at [762, 300] on link "NEXT" at bounding box center [747, 292] width 51 height 33
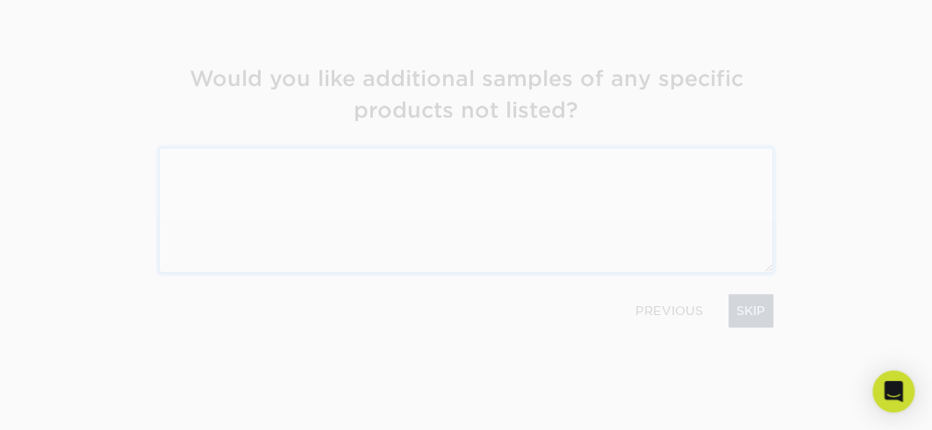
scroll to position [204, 0]
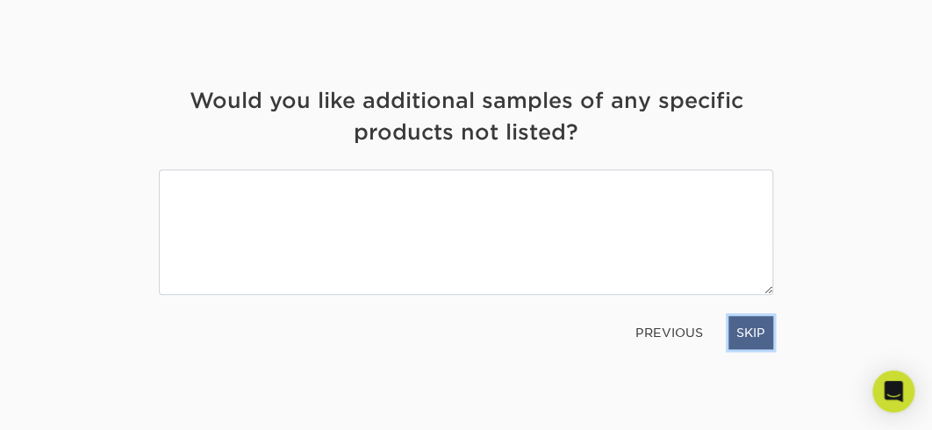
click at [765, 349] on link "SKIP" at bounding box center [750, 332] width 45 height 33
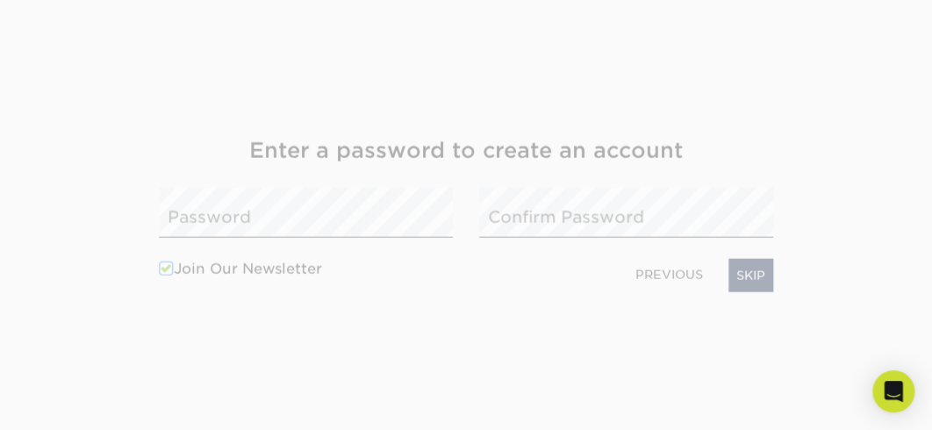
scroll to position [259, 0]
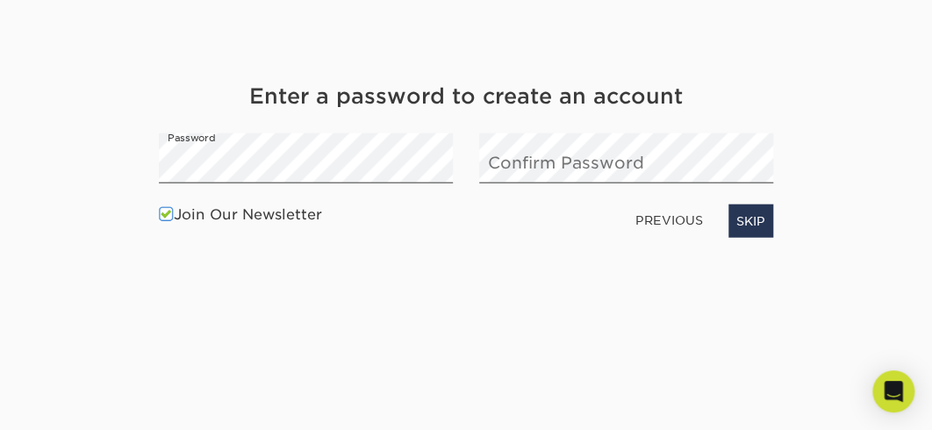
drag, startPoint x: 463, startPoint y: 160, endPoint x: 472, endPoint y: 301, distance: 141.5
click at [473, 302] on div "Get Your Free Sample Pack See and feel the quality of our most popular products…" at bounding box center [466, 163] width 614 height 500
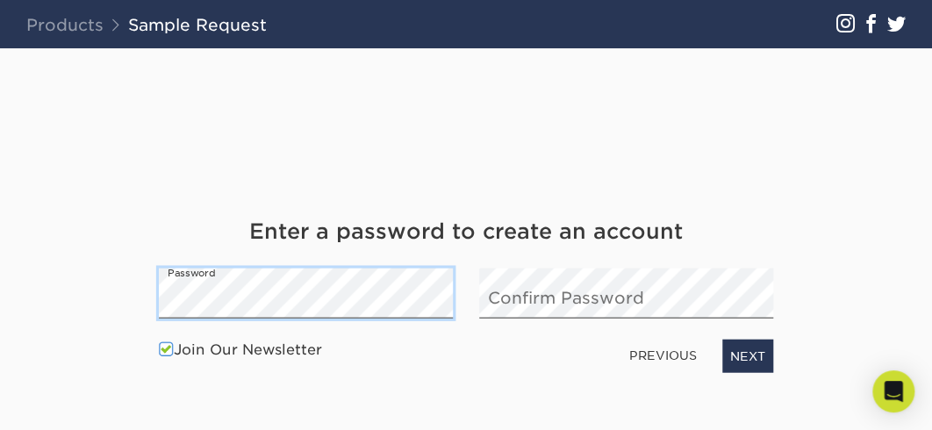
scroll to position [118, 0]
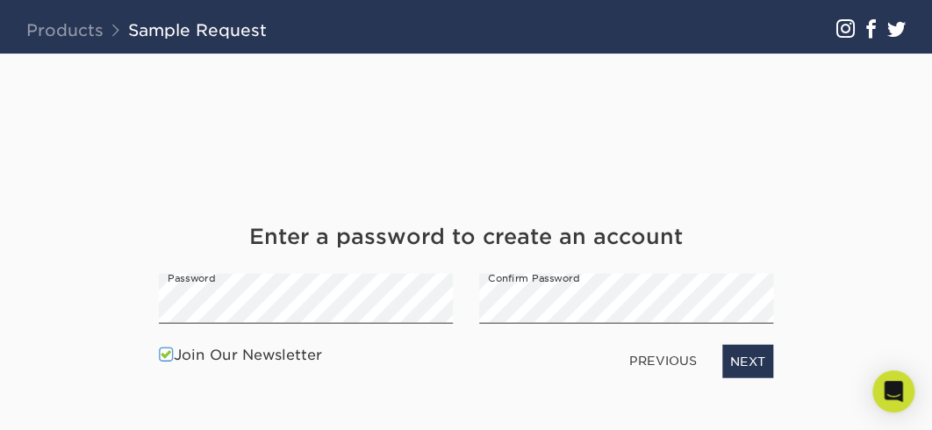
click at [168, 363] on span at bounding box center [166, 355] width 15 height 17
click at [0, 0] on input "Join Our Newsletter" at bounding box center [0, 0] width 0 height 0
drag, startPoint x: 734, startPoint y: 376, endPoint x: 731, endPoint y: 386, distance: 10.3
click at [734, 377] on link "NEXT" at bounding box center [747, 360] width 51 height 33
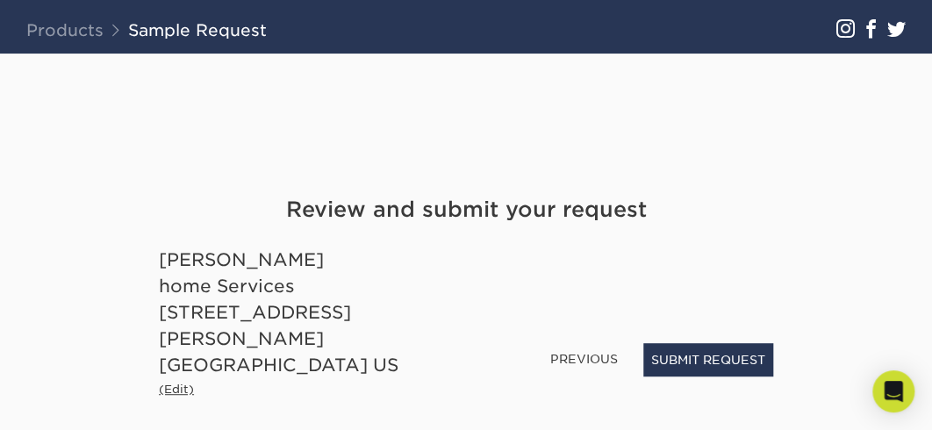
click at [180, 395] on small "(Edit)" at bounding box center [176, 389] width 35 height 13
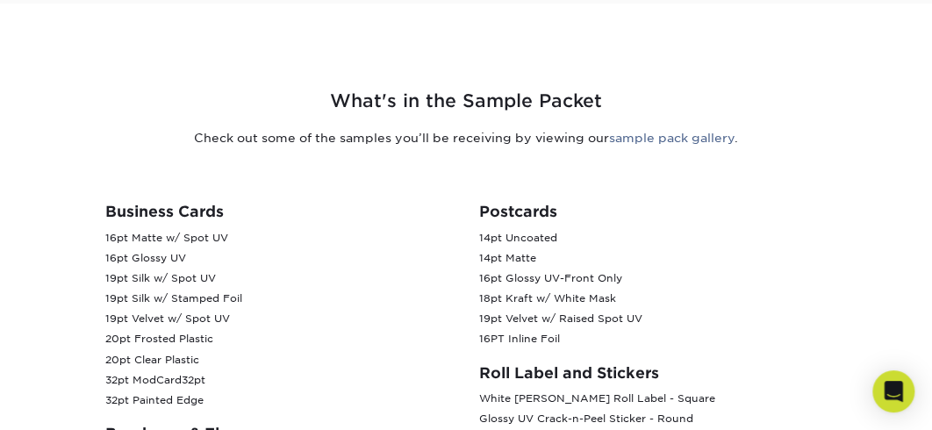
scroll to position [850, 0]
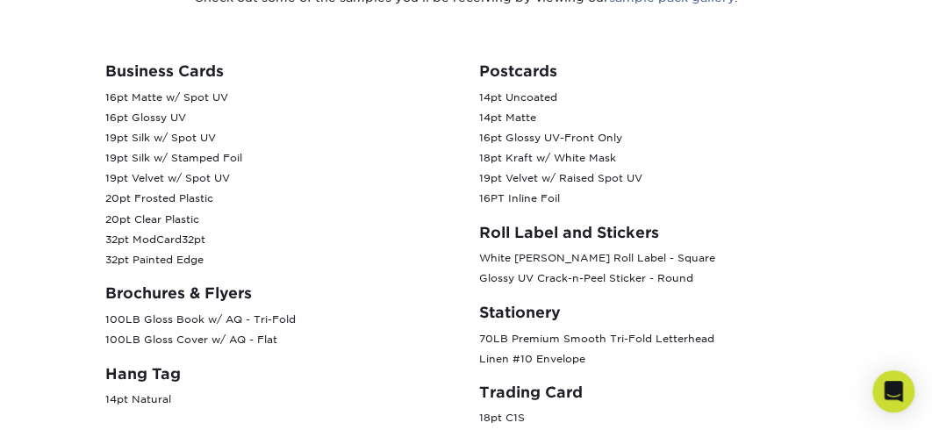
click at [172, 124] on p "16pt Matte w/ Spot UV 16pt Glossy UV 19pt Silk w/ Spot UV 19pt Silk w/ Stamped …" at bounding box center [278, 179] width 347 height 183
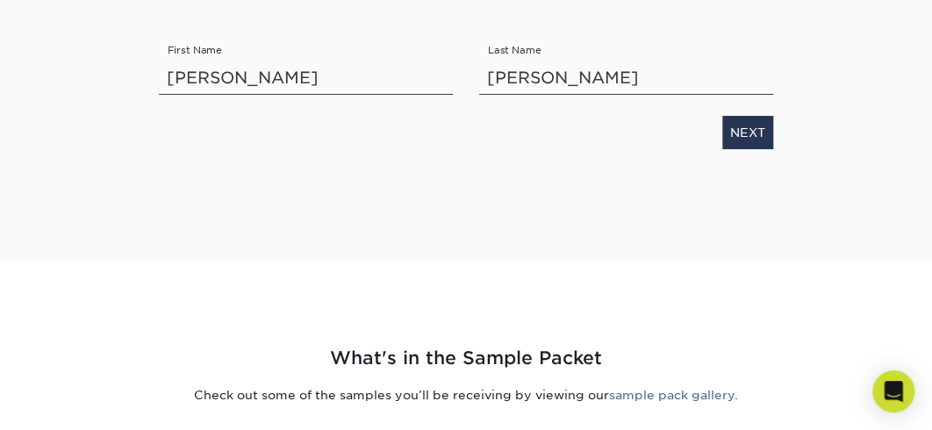
scroll to position [340, 0]
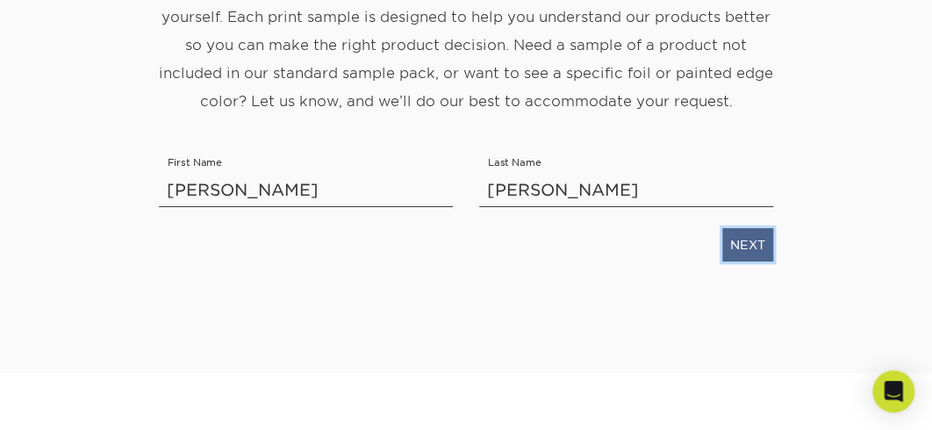
click at [739, 261] on link "NEXT" at bounding box center [747, 243] width 51 height 33
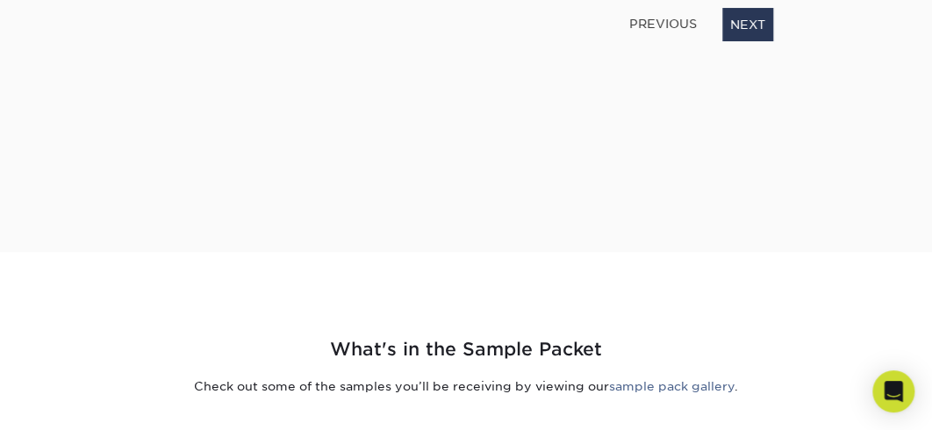
scroll to position [214, 0]
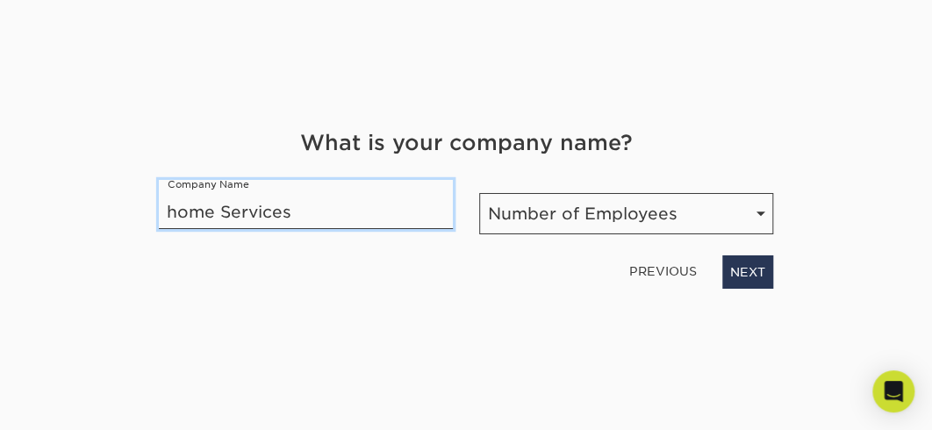
click at [175, 221] on input "home Services" at bounding box center [306, 203] width 294 height 49
type input "Home Services"
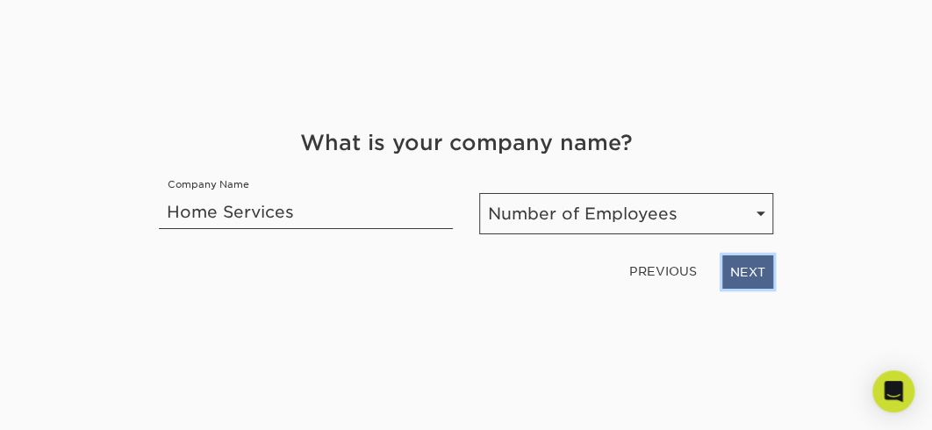
click at [741, 288] on link "NEXT" at bounding box center [747, 270] width 51 height 33
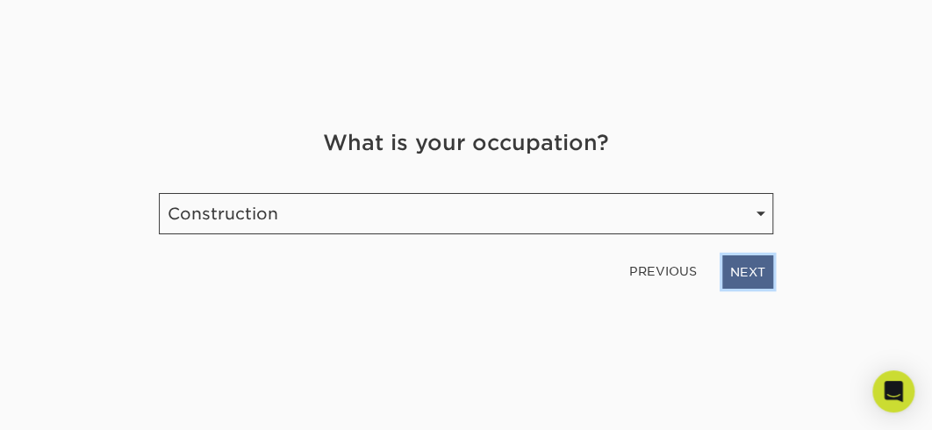
click at [743, 280] on link "NEXT" at bounding box center [747, 270] width 51 height 33
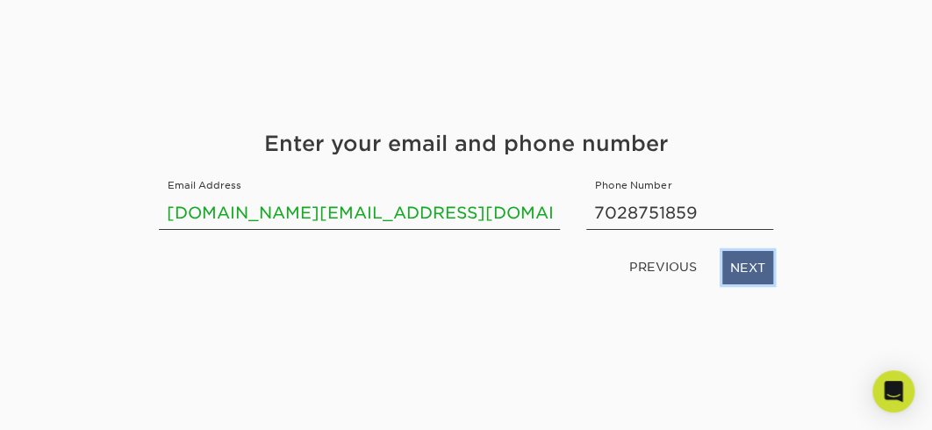
click at [737, 282] on link "NEXT" at bounding box center [747, 266] width 51 height 33
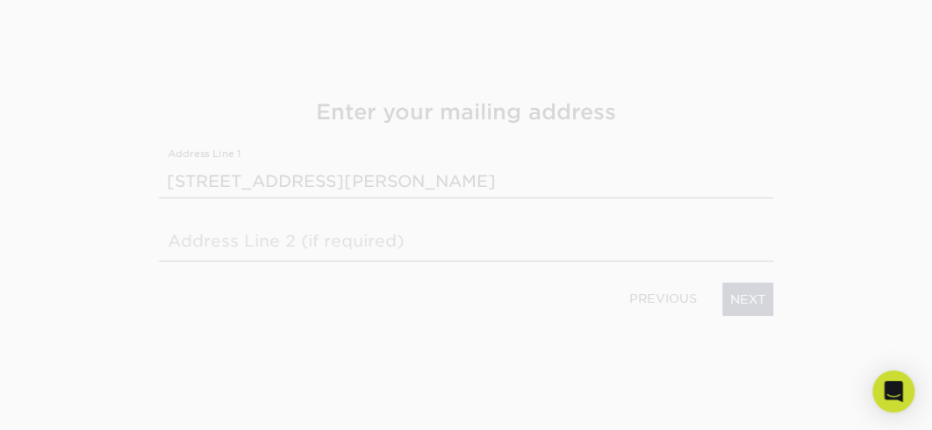
scroll to position [183, 0]
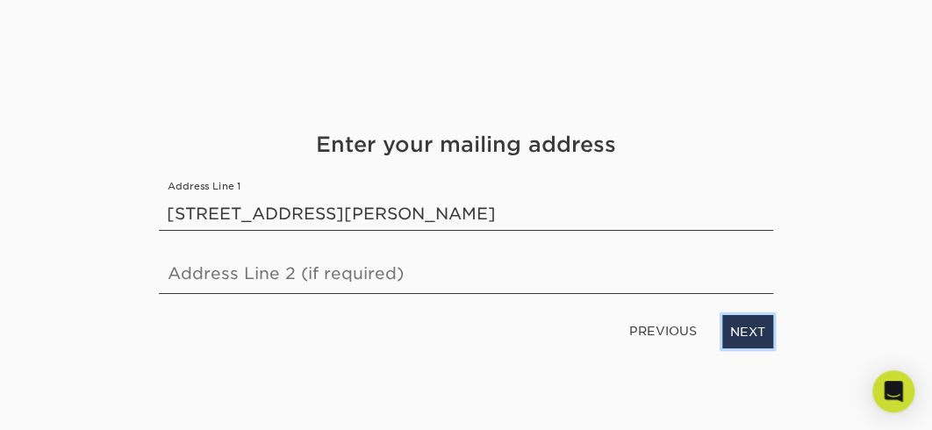
click at [752, 347] on link "NEXT" at bounding box center [747, 330] width 51 height 33
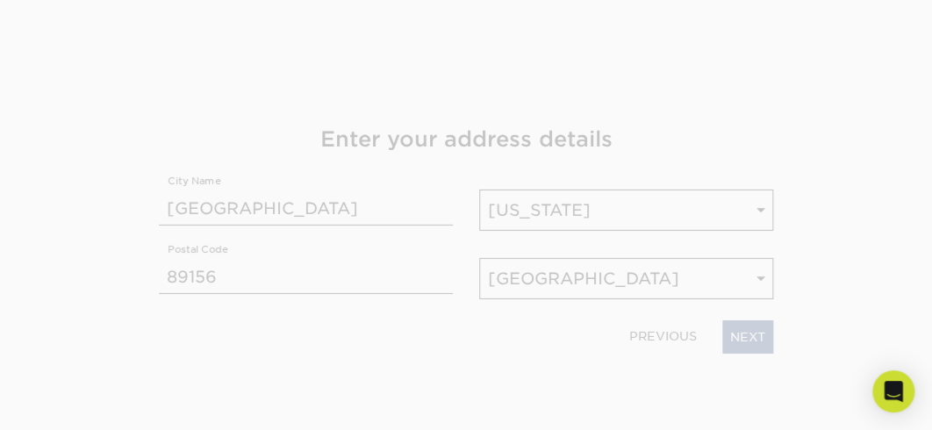
scroll to position [179, 0]
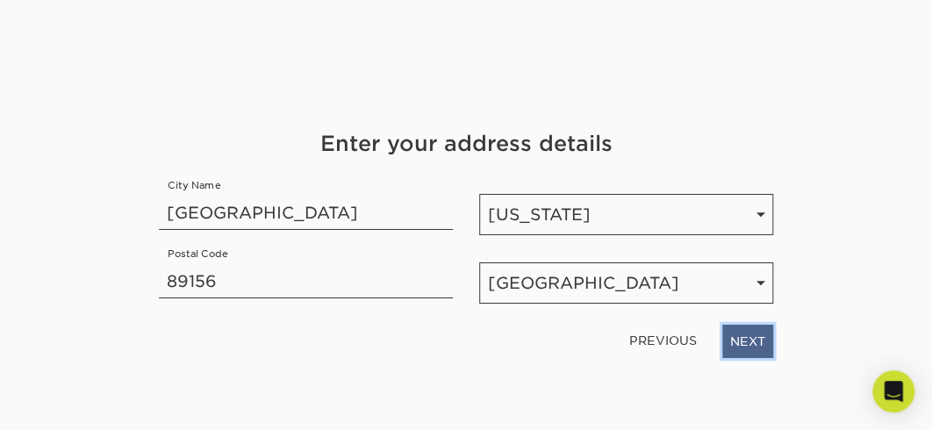
click at [750, 342] on link "NEXT" at bounding box center [747, 340] width 51 height 33
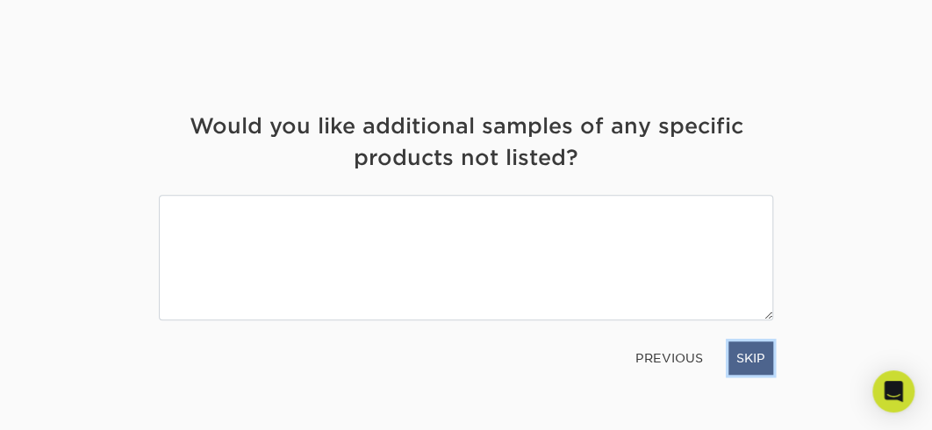
click at [755, 365] on link "SKIP" at bounding box center [750, 357] width 45 height 33
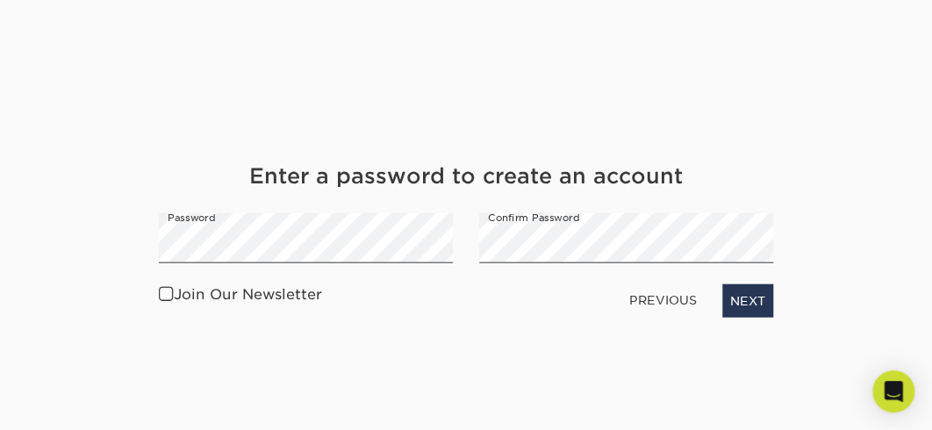
click at [755, 365] on div "Get Your Free Sample Pack See and feel the quality of our most popular products…" at bounding box center [466, 243] width 614 height 500
click at [748, 310] on link "NEXT" at bounding box center [747, 299] width 51 height 33
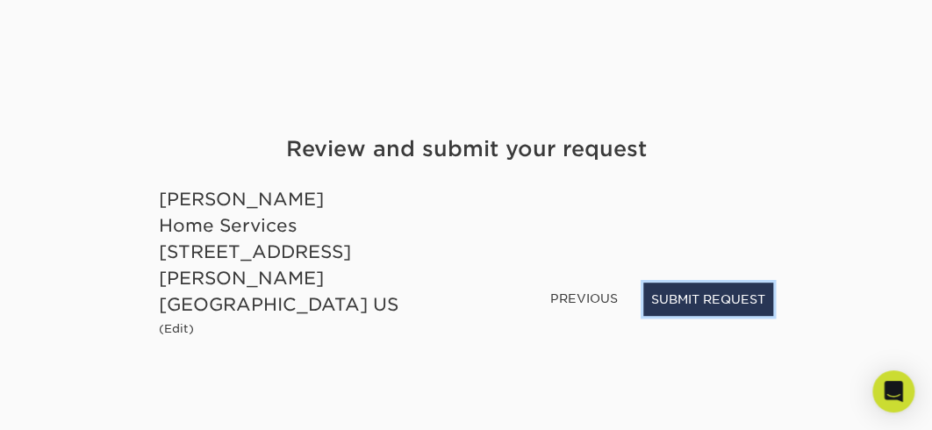
click at [688, 316] on button "SUBMIT REQUEST" at bounding box center [708, 299] width 130 height 33
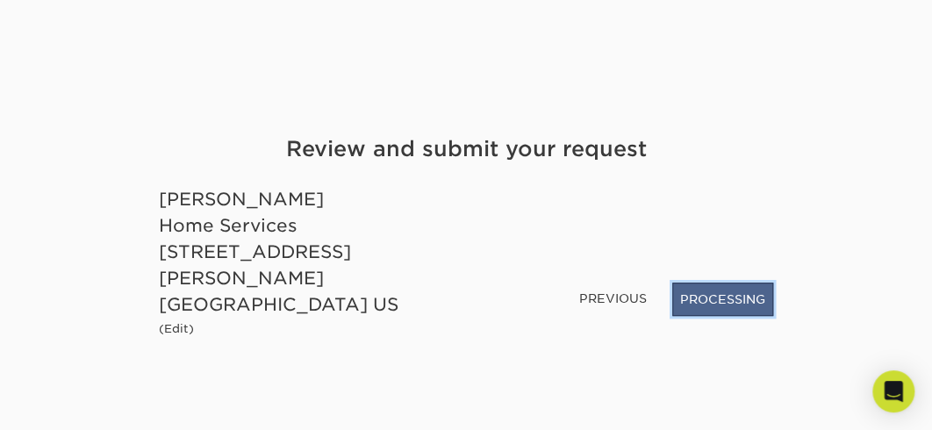
click at [677, 316] on button "PROCESSING" at bounding box center [722, 299] width 101 height 33
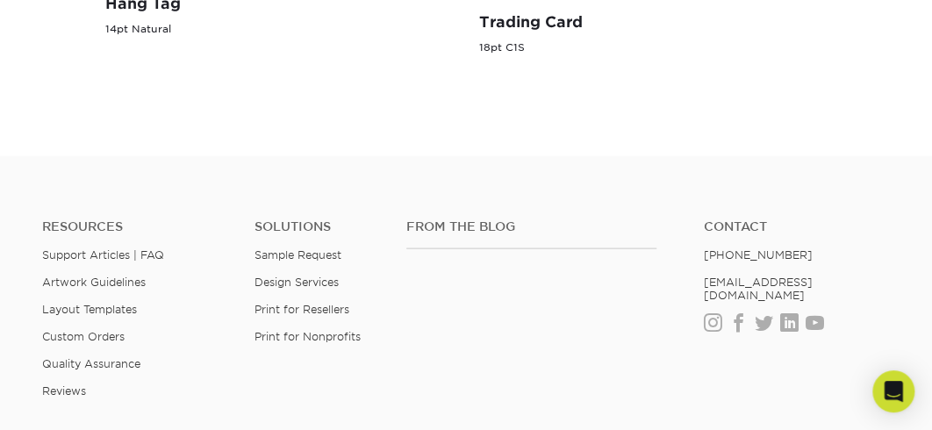
scroll to position [206, 0]
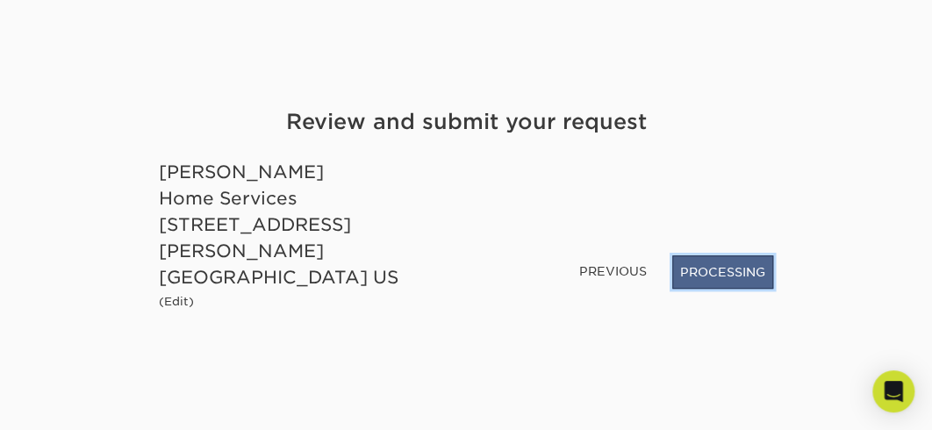
click at [715, 289] on button "PROCESSING" at bounding box center [722, 271] width 101 height 33
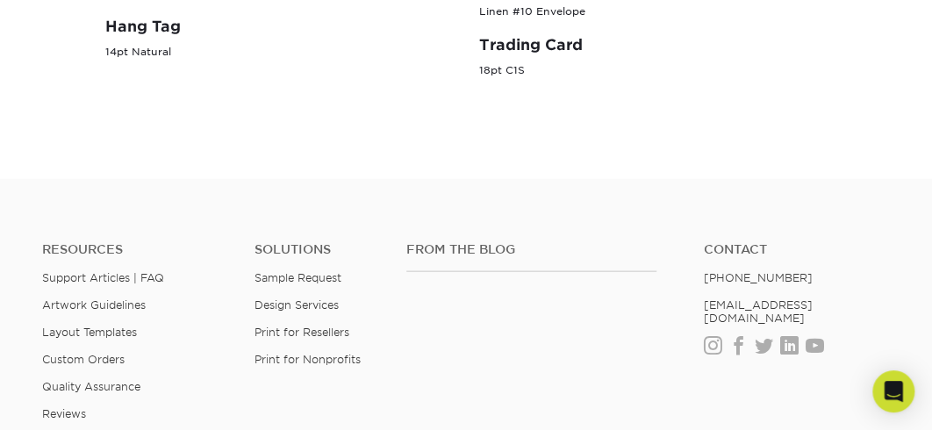
scroll to position [1265, 0]
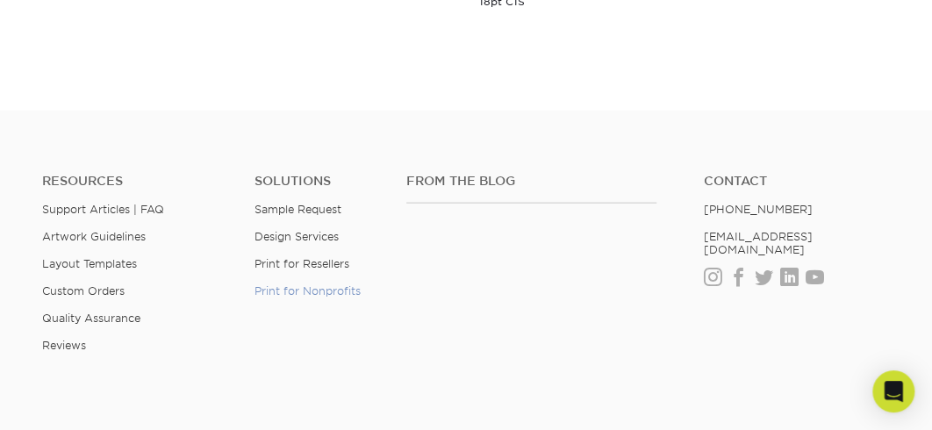
click at [283, 297] on link "Print for Nonprofits" at bounding box center [307, 290] width 106 height 13
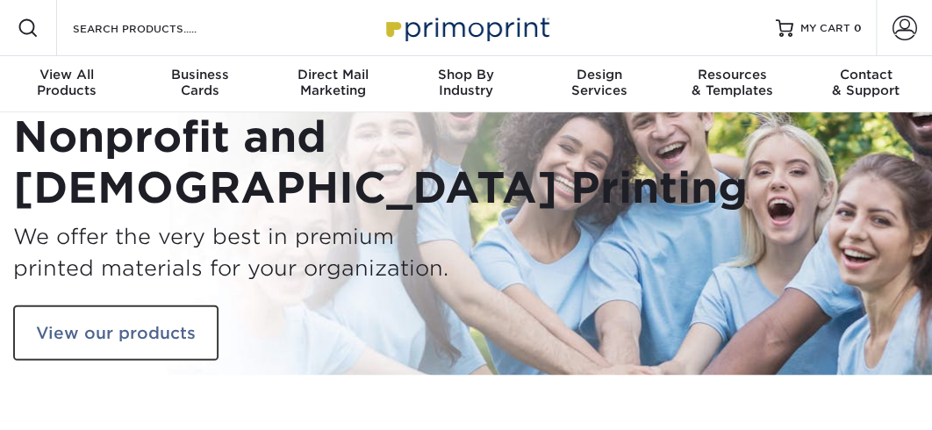
drag, startPoint x: 0, startPoint y: 0, endPoint x: 495, endPoint y: 375, distance: 620.7
click at [495, 375] on div "Nonprofit and [DEMOGRAPHIC_DATA] Printing We offer the very best in premium pri…" at bounding box center [466, 243] width 932 height 262
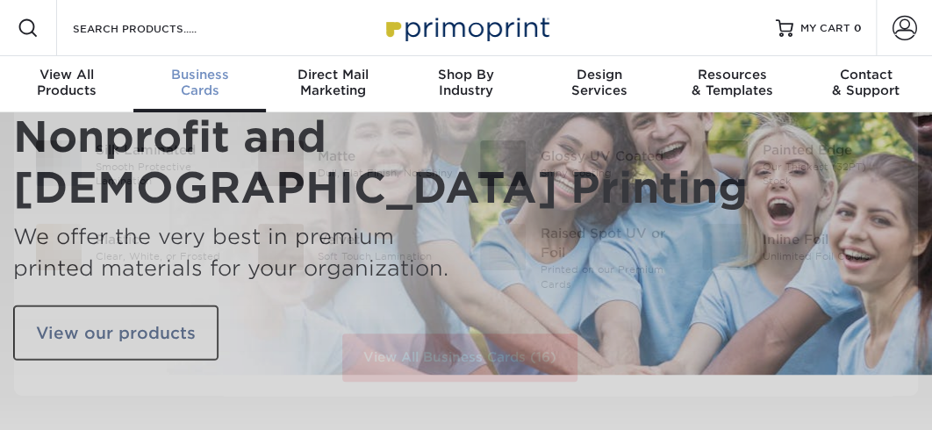
click at [198, 80] on span "Business" at bounding box center [199, 75] width 133 height 16
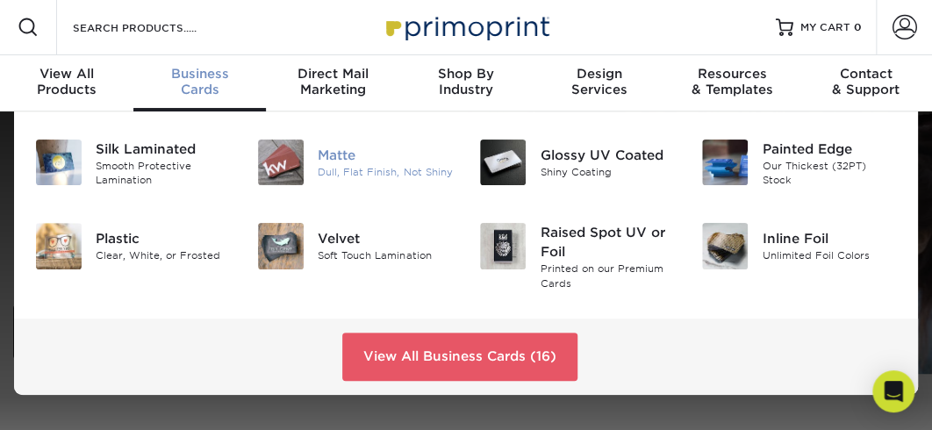
click at [319, 179] on div "Dull, Flat Finish, Not Shiny" at bounding box center [385, 172] width 135 height 15
click at [286, 173] on img at bounding box center [281, 163] width 46 height 46
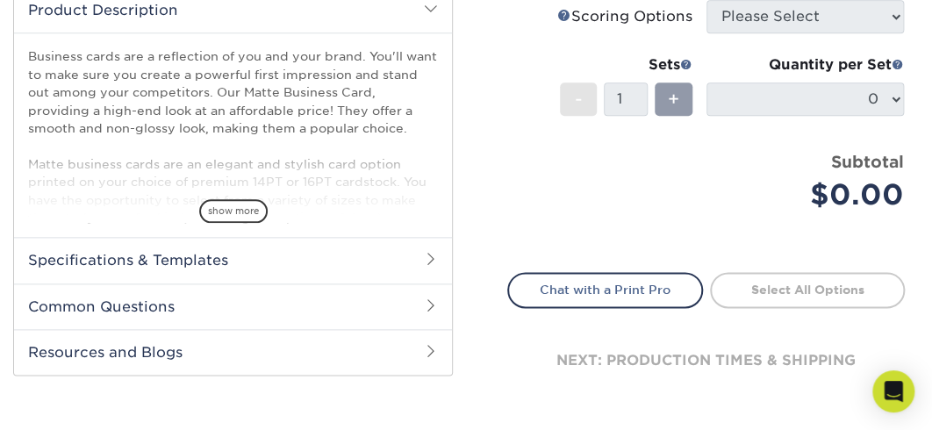
scroll to position [603, 0]
click at [226, 224] on span "show more" at bounding box center [233, 212] width 68 height 24
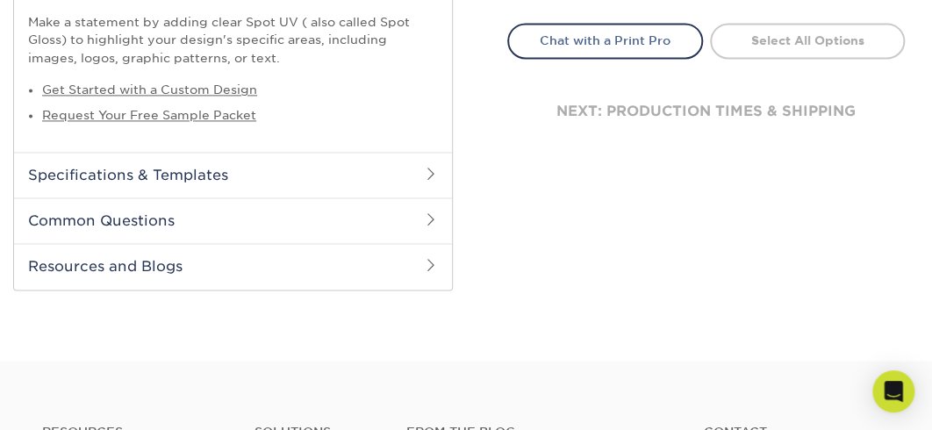
scroll to position [884, 0]
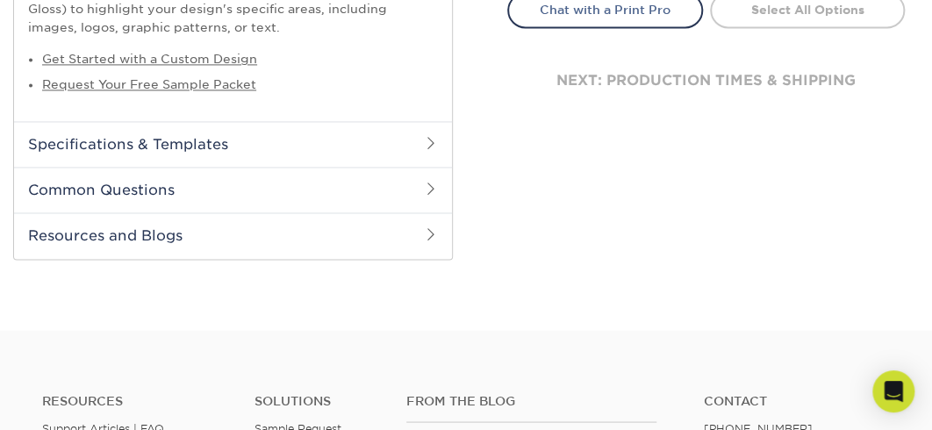
click at [433, 150] on span at bounding box center [431, 143] width 14 height 14
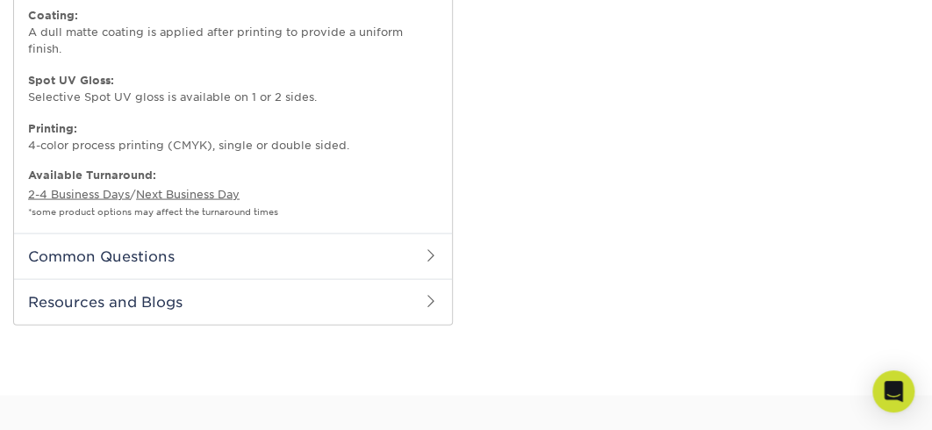
scroll to position [1164, 0]
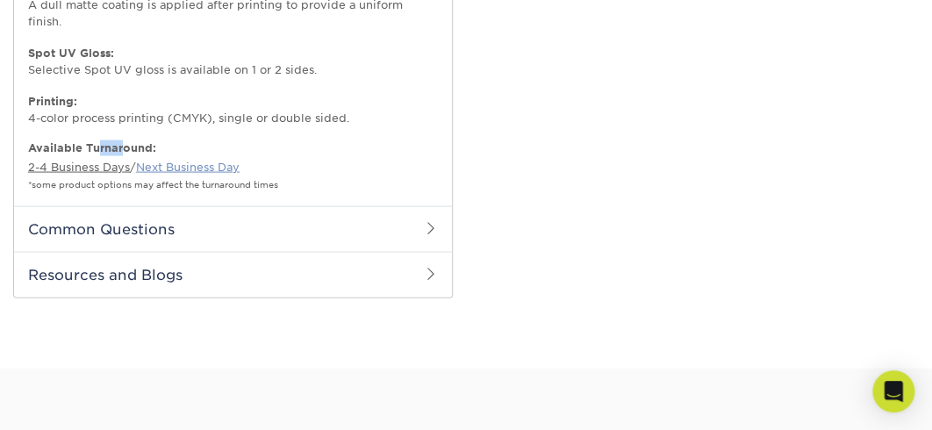
drag, startPoint x: 116, startPoint y: 290, endPoint x: 171, endPoint y: 314, distance: 60.1
click at [170, 192] on p "Available Turnaround: 2-4 Business Days / Next Business Day *some product optio…" at bounding box center [233, 166] width 410 height 52
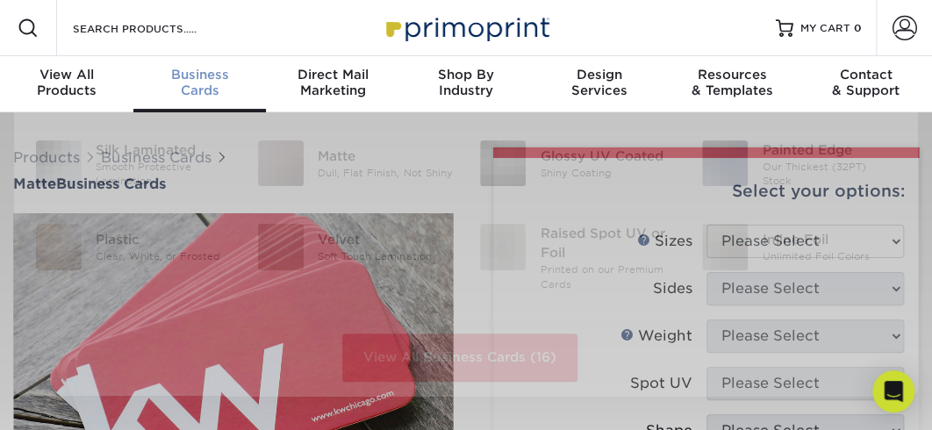
scroll to position [0, 0]
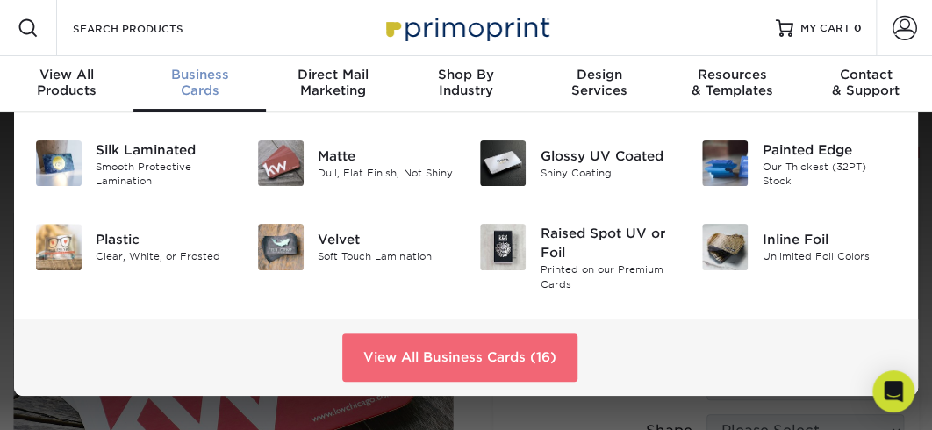
click at [555, 381] on link "View All Business Cards (16)" at bounding box center [459, 356] width 235 height 47
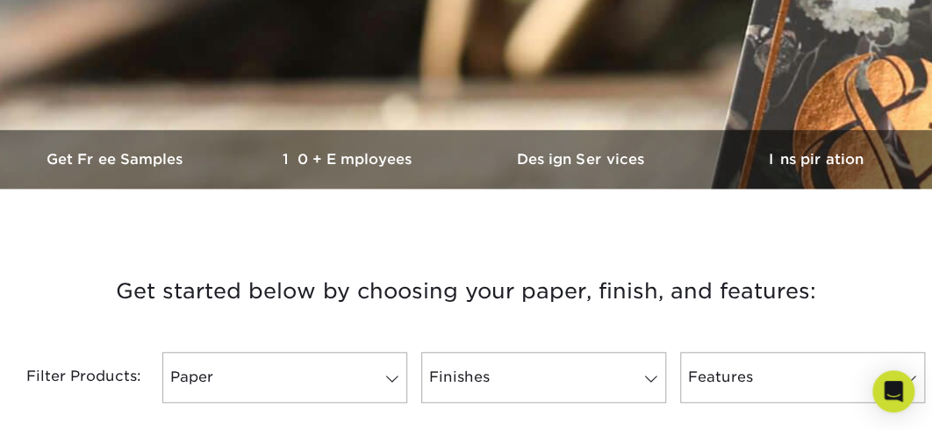
scroll to position [562, 0]
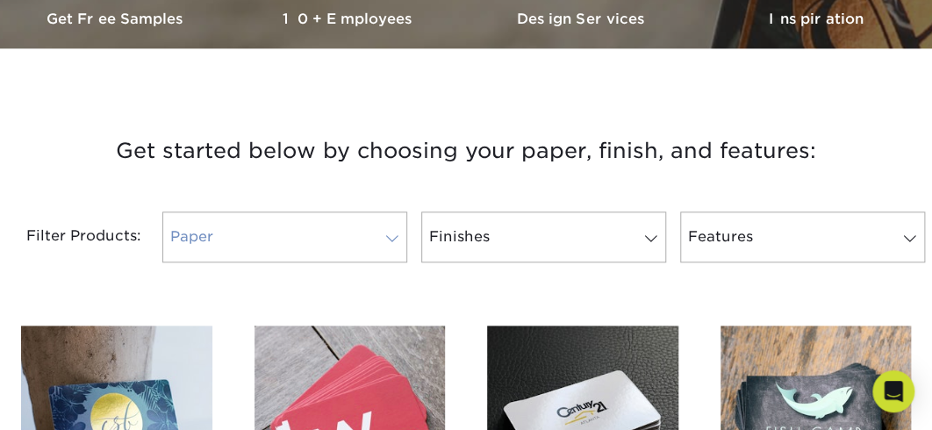
click at [385, 246] on span at bounding box center [392, 239] width 25 height 14
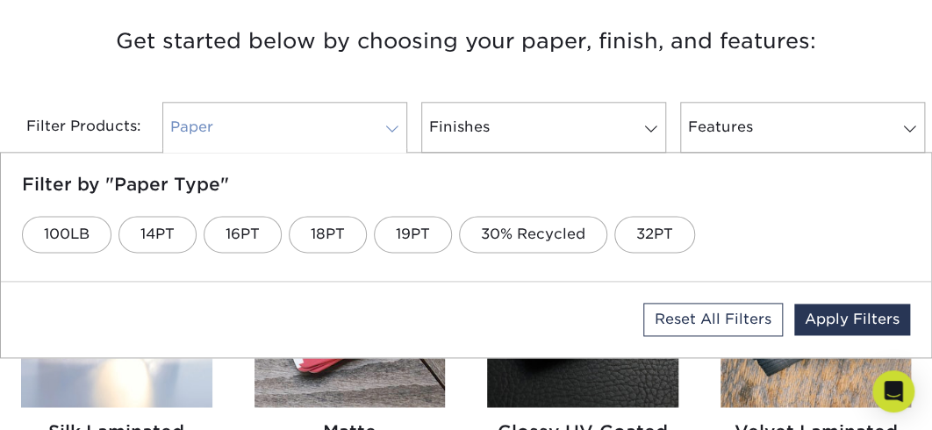
scroll to position [702, 0]
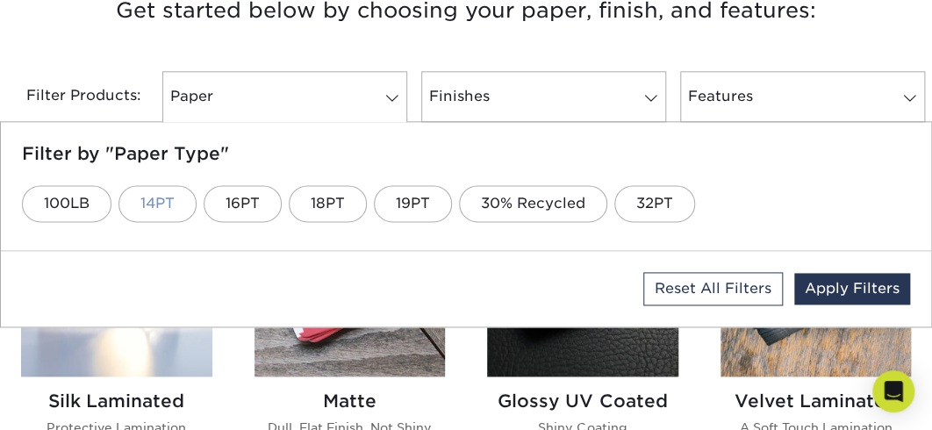
click at [183, 222] on link "14PT" at bounding box center [157, 203] width 78 height 37
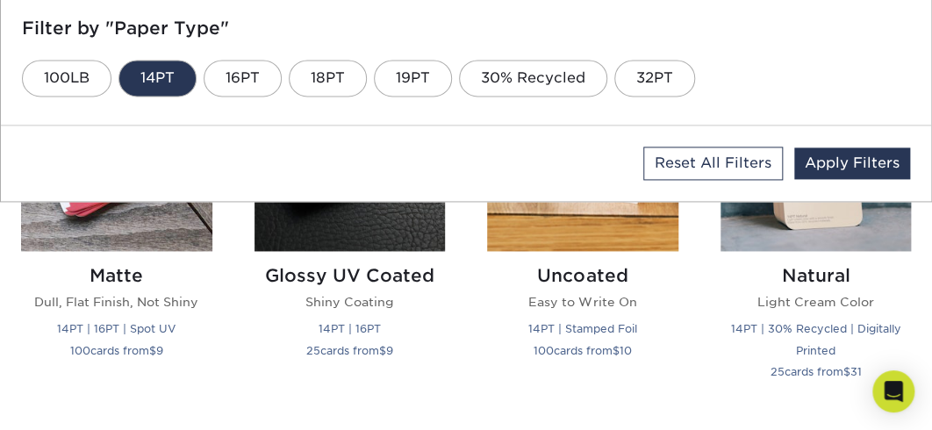
scroll to position [985, 0]
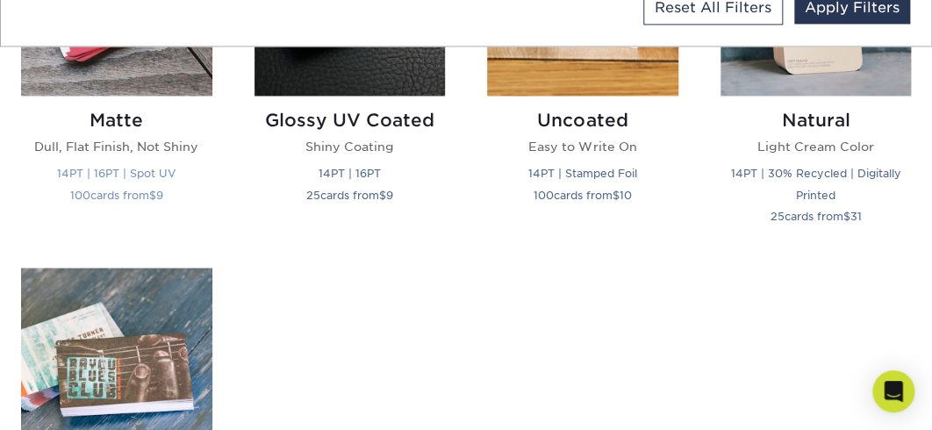
click at [136, 155] on p "Dull, Flat Finish, Not Shiny" at bounding box center [116, 147] width 191 height 18
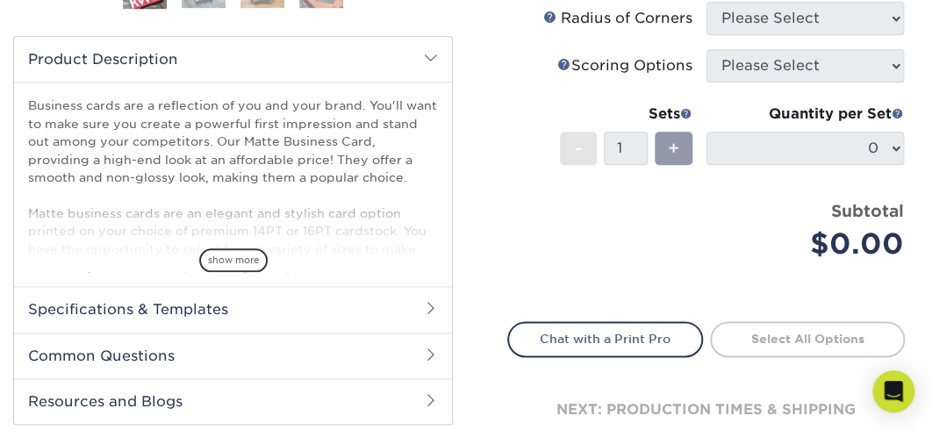
scroll to position [421, 0]
